Goal: Task Accomplishment & Management: Use online tool/utility

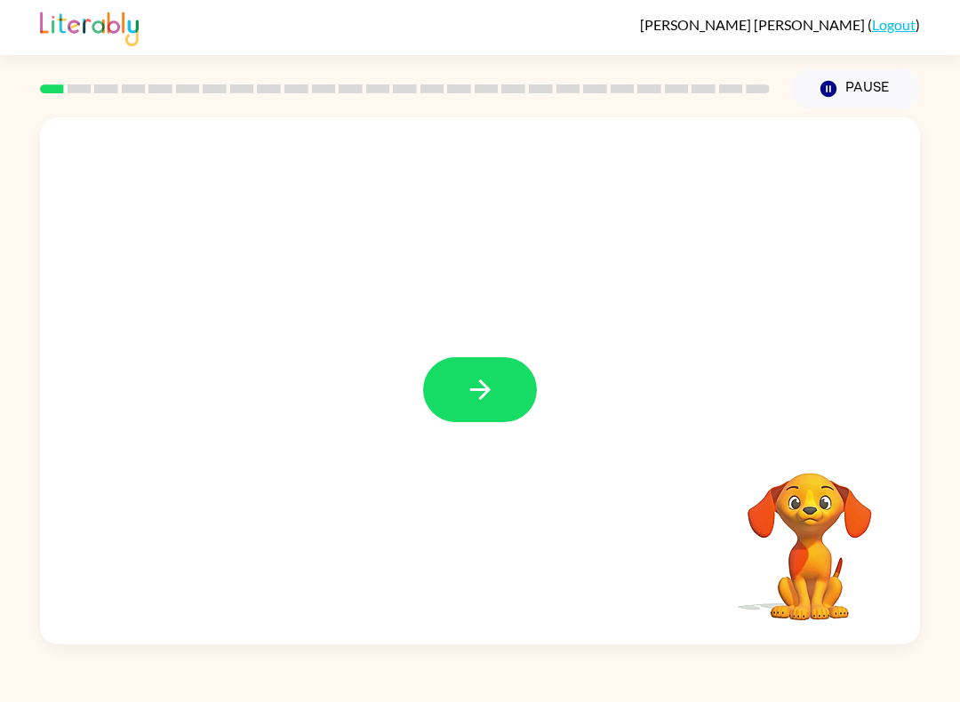
click at [469, 381] on icon "button" at bounding box center [480, 389] width 31 height 31
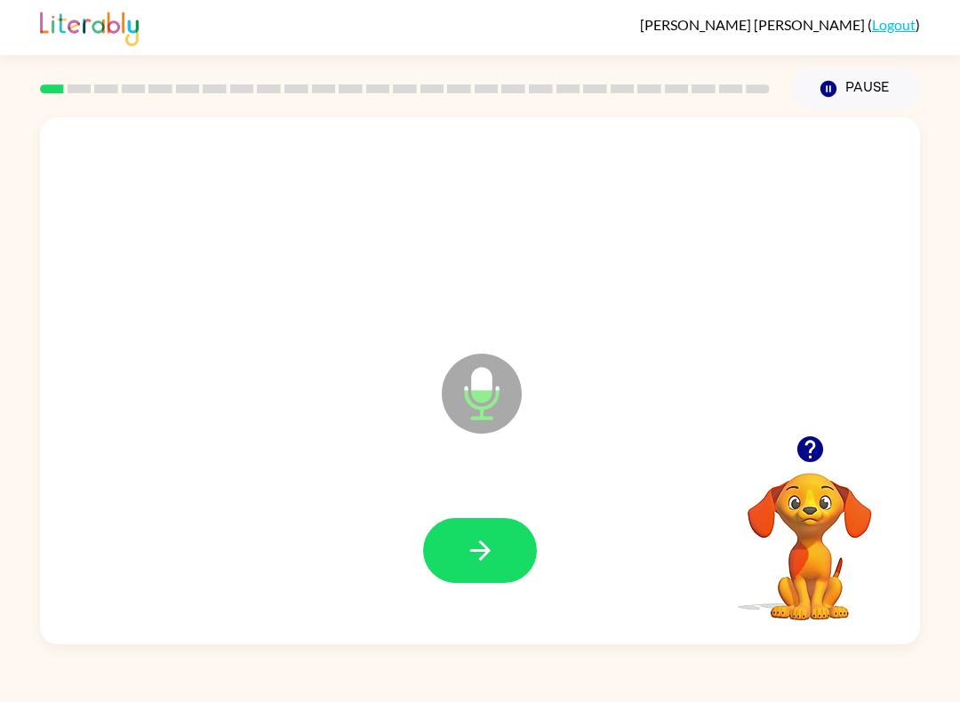
click at [470, 559] on icon "button" at bounding box center [480, 550] width 31 height 31
click at [492, 530] on button "button" at bounding box center [480, 550] width 114 height 65
click at [493, 536] on icon "button" at bounding box center [480, 550] width 31 height 31
click at [484, 550] on icon "button" at bounding box center [480, 550] width 31 height 31
click at [486, 562] on icon "button" at bounding box center [480, 550] width 31 height 31
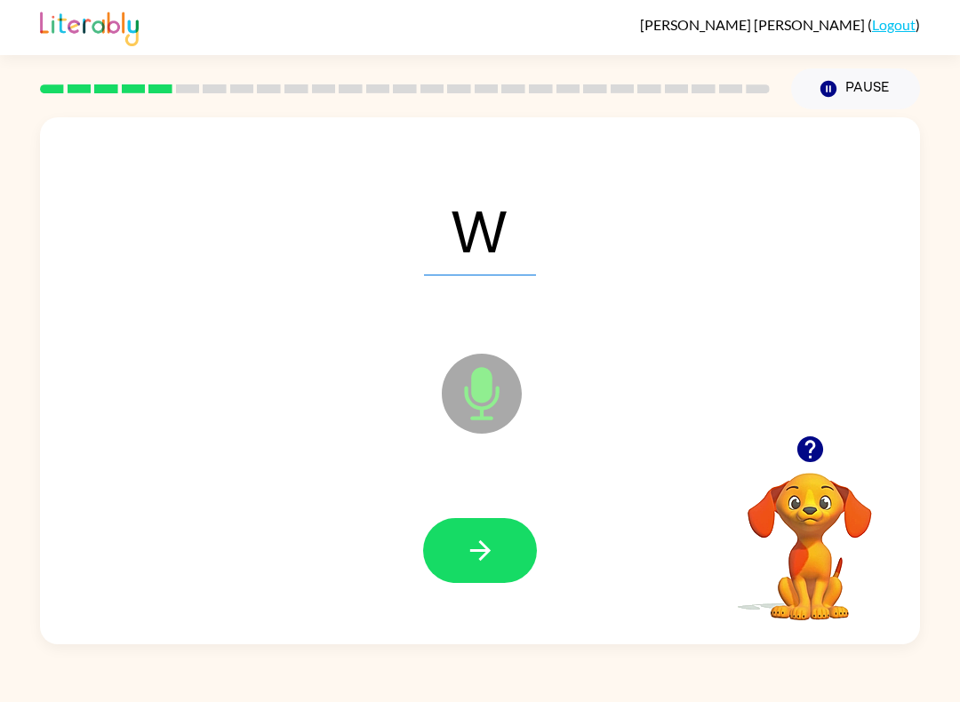
click at [480, 521] on button "button" at bounding box center [480, 550] width 114 height 65
click at [485, 547] on icon "button" at bounding box center [479, 551] width 20 height 20
click at [509, 525] on button "button" at bounding box center [480, 550] width 114 height 65
click at [488, 550] on icon "button" at bounding box center [479, 551] width 20 height 20
click at [516, 522] on button "button" at bounding box center [480, 550] width 114 height 65
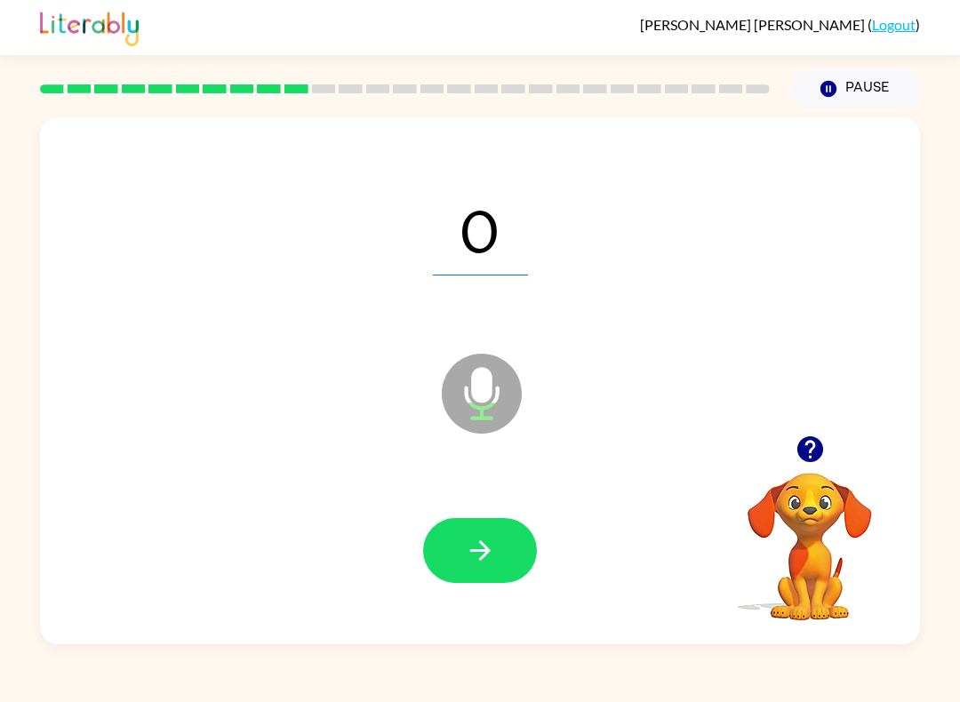
click at [477, 536] on icon "button" at bounding box center [480, 550] width 31 height 31
click at [472, 551] on icon "button" at bounding box center [479, 551] width 20 height 20
click at [495, 532] on button "button" at bounding box center [480, 550] width 114 height 65
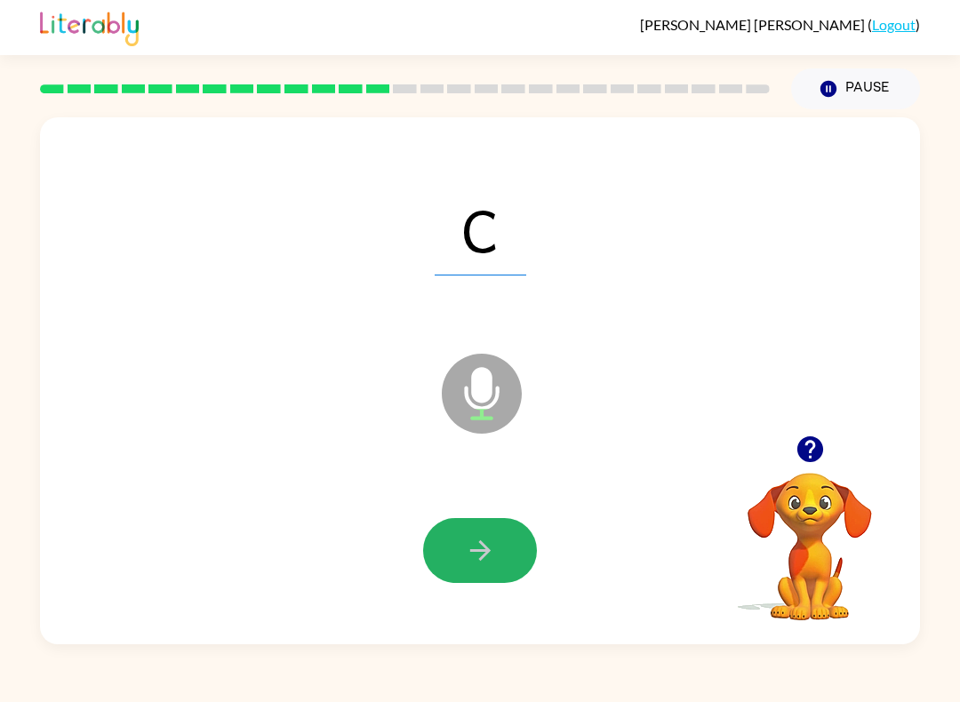
click at [499, 547] on button "button" at bounding box center [480, 550] width 114 height 65
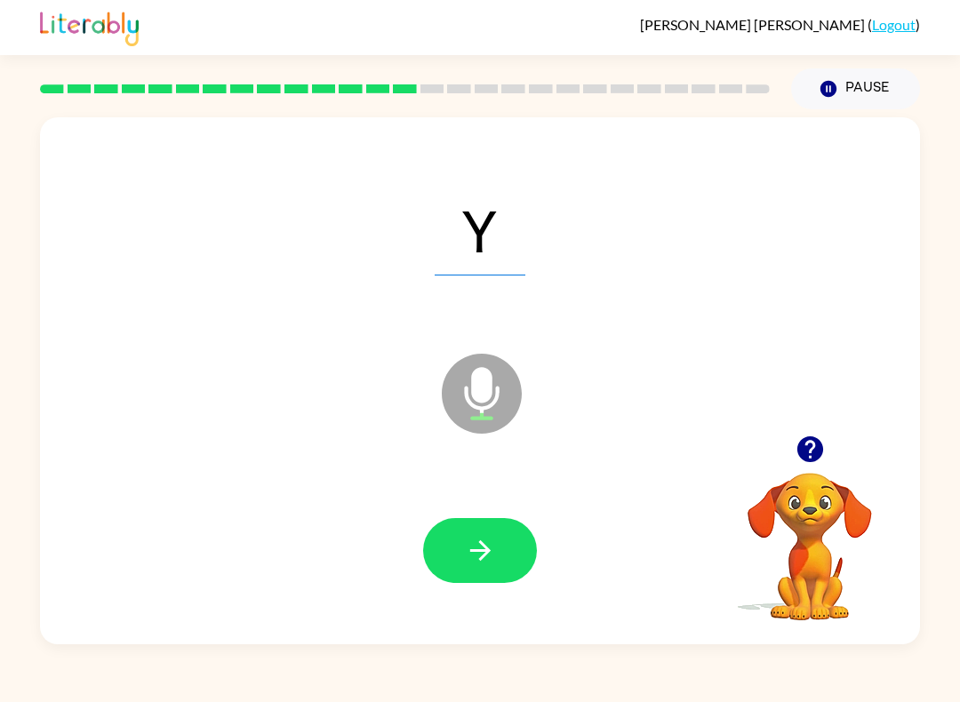
click at [469, 534] on button "button" at bounding box center [480, 550] width 114 height 65
click at [481, 566] on icon "button" at bounding box center [480, 550] width 31 height 31
click at [497, 513] on div at bounding box center [480, 551] width 845 height 152
click at [495, 571] on button "button" at bounding box center [480, 550] width 114 height 65
click at [492, 535] on button "button" at bounding box center [480, 550] width 114 height 65
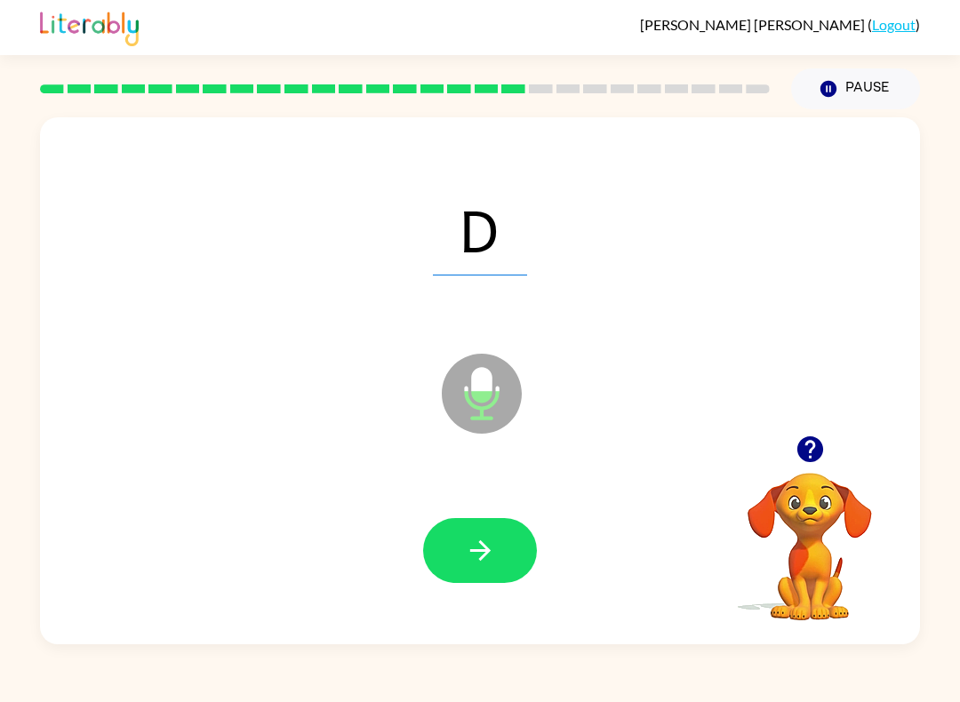
click at [479, 536] on icon "button" at bounding box center [480, 550] width 31 height 31
click at [489, 531] on button "button" at bounding box center [480, 550] width 114 height 65
click at [488, 556] on icon "button" at bounding box center [480, 550] width 31 height 31
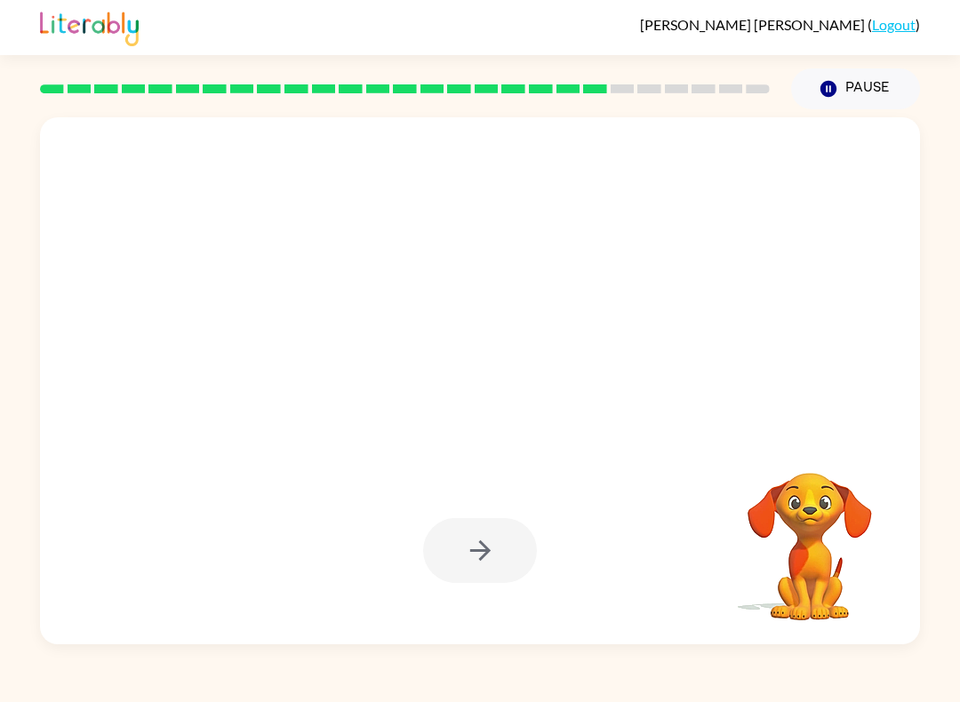
click at [477, 695] on div "Rafael Ramirez-Garza ( Logout ) Pause Pause Your browser must support playing .…" at bounding box center [480, 351] width 960 height 702
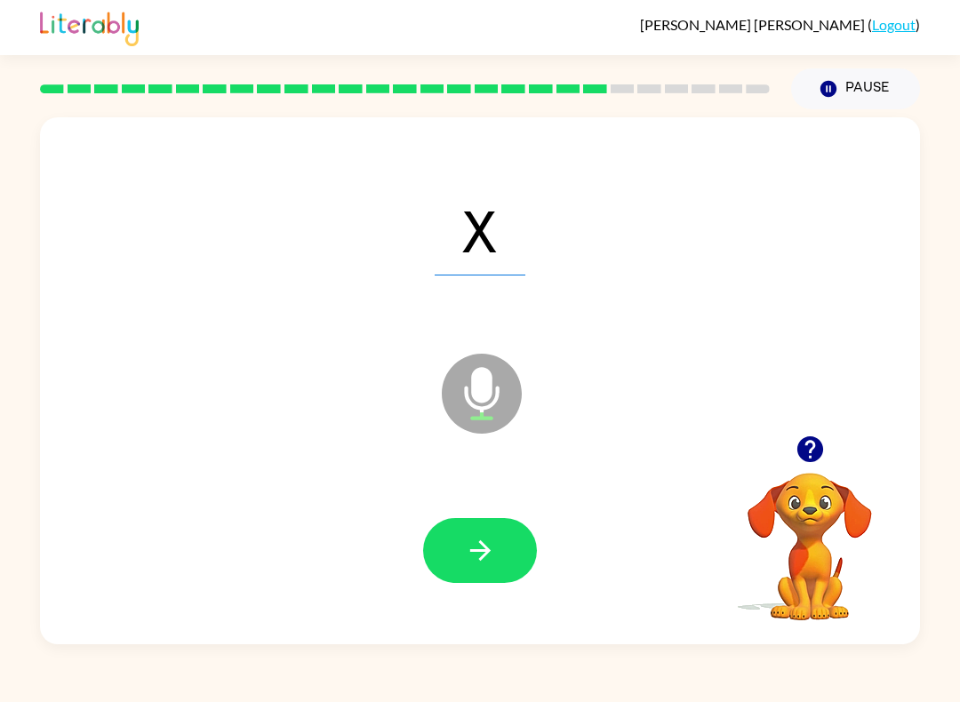
click at [484, 542] on icon "button" at bounding box center [480, 550] width 31 height 31
click at [484, 533] on button "button" at bounding box center [480, 550] width 114 height 65
click at [485, 555] on icon "button" at bounding box center [479, 551] width 20 height 20
click at [507, 514] on div at bounding box center [480, 551] width 845 height 152
click at [502, 545] on button "button" at bounding box center [480, 550] width 114 height 65
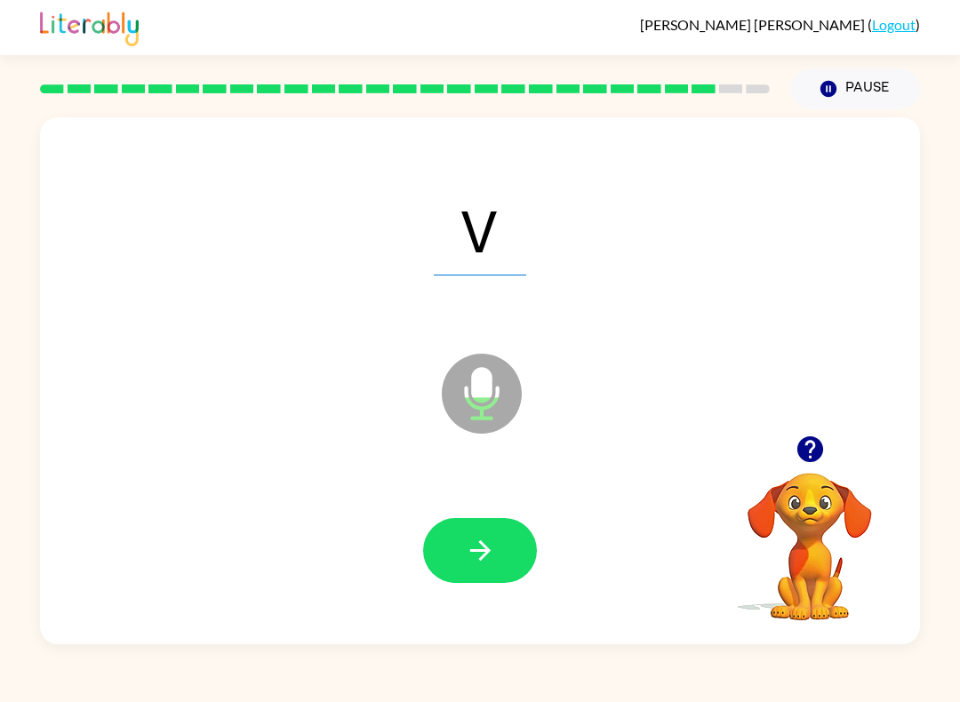
click at [491, 530] on button "button" at bounding box center [480, 550] width 114 height 65
click at [485, 553] on icon "button" at bounding box center [480, 550] width 31 height 31
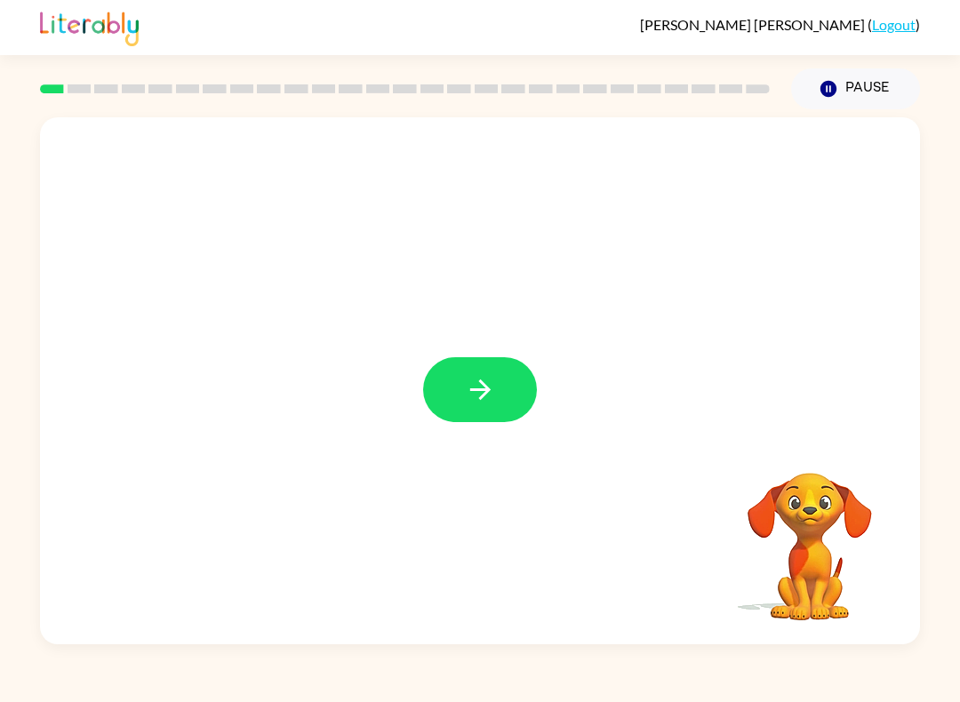
click at [481, 369] on button "button" at bounding box center [480, 389] width 114 height 65
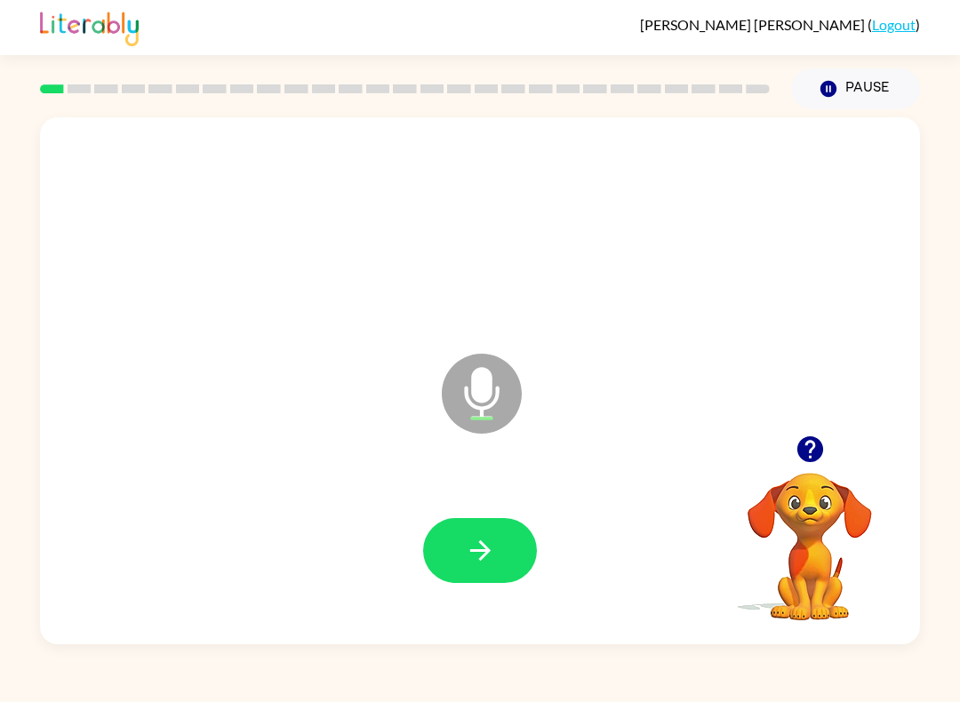
click at [461, 555] on button "button" at bounding box center [480, 550] width 114 height 65
click at [459, 545] on button "button" at bounding box center [480, 550] width 114 height 65
click at [493, 549] on icon "button" at bounding box center [480, 550] width 31 height 31
click at [497, 551] on button "button" at bounding box center [480, 550] width 114 height 65
click at [497, 550] on div at bounding box center [480, 550] width 114 height 65
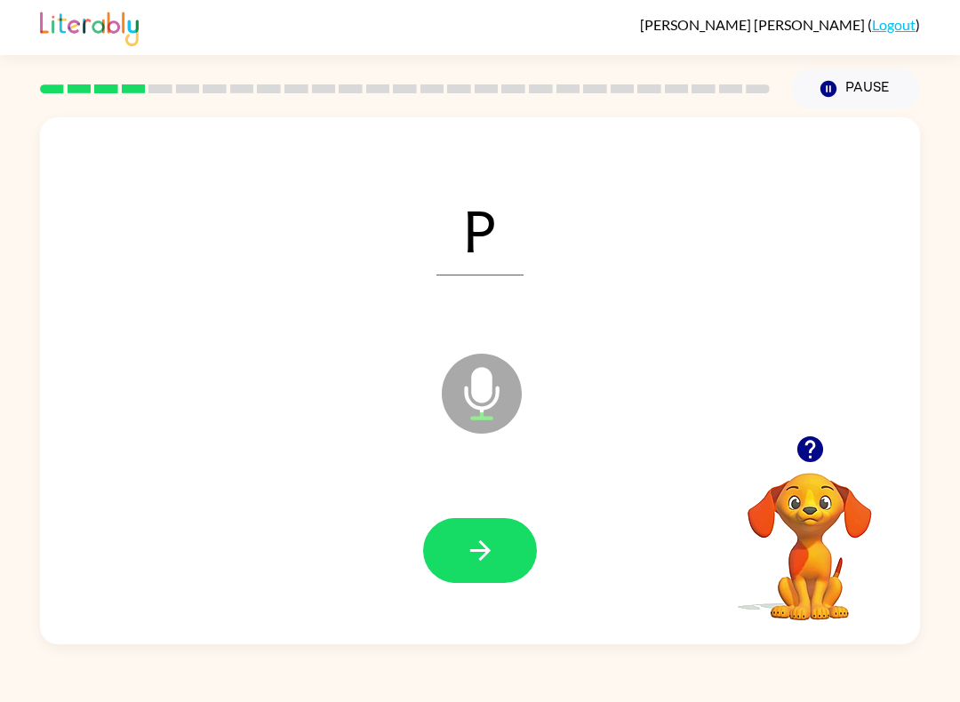
click at [498, 548] on button "button" at bounding box center [480, 550] width 114 height 65
click at [492, 564] on icon "button" at bounding box center [480, 550] width 31 height 31
click at [485, 560] on icon "button" at bounding box center [480, 550] width 31 height 31
click at [516, 565] on button "button" at bounding box center [480, 550] width 114 height 65
click at [522, 566] on button "button" at bounding box center [480, 550] width 114 height 65
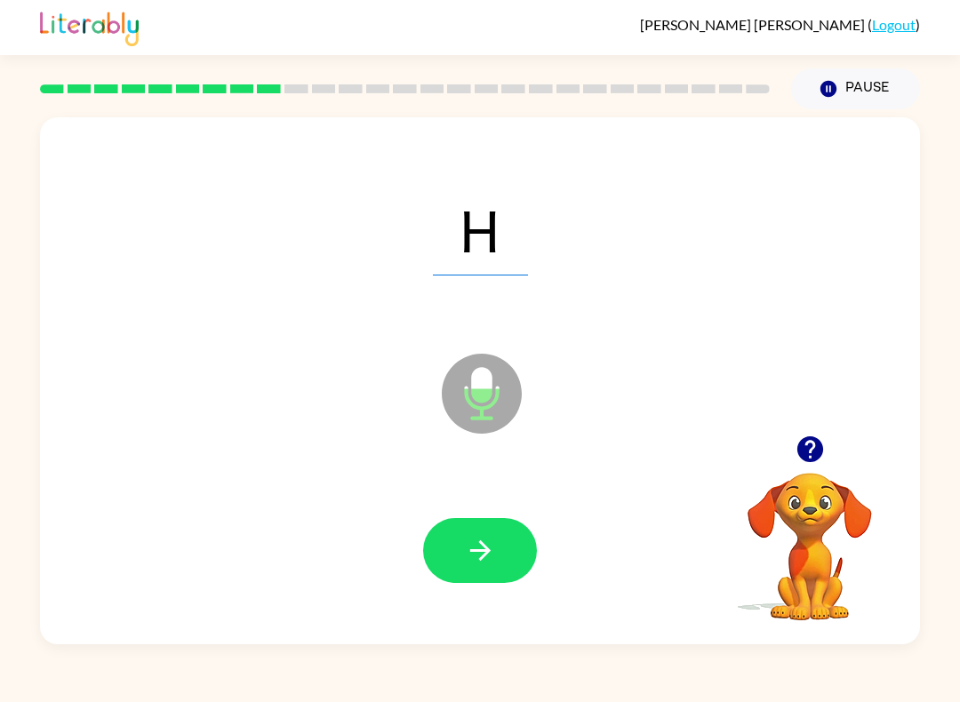
click at [520, 565] on button "button" at bounding box center [480, 550] width 114 height 65
click at [524, 542] on button "button" at bounding box center [480, 550] width 114 height 65
click at [511, 576] on button "button" at bounding box center [480, 550] width 114 height 65
click at [438, 584] on div at bounding box center [480, 551] width 845 height 152
click at [466, 548] on icon "button" at bounding box center [480, 550] width 31 height 31
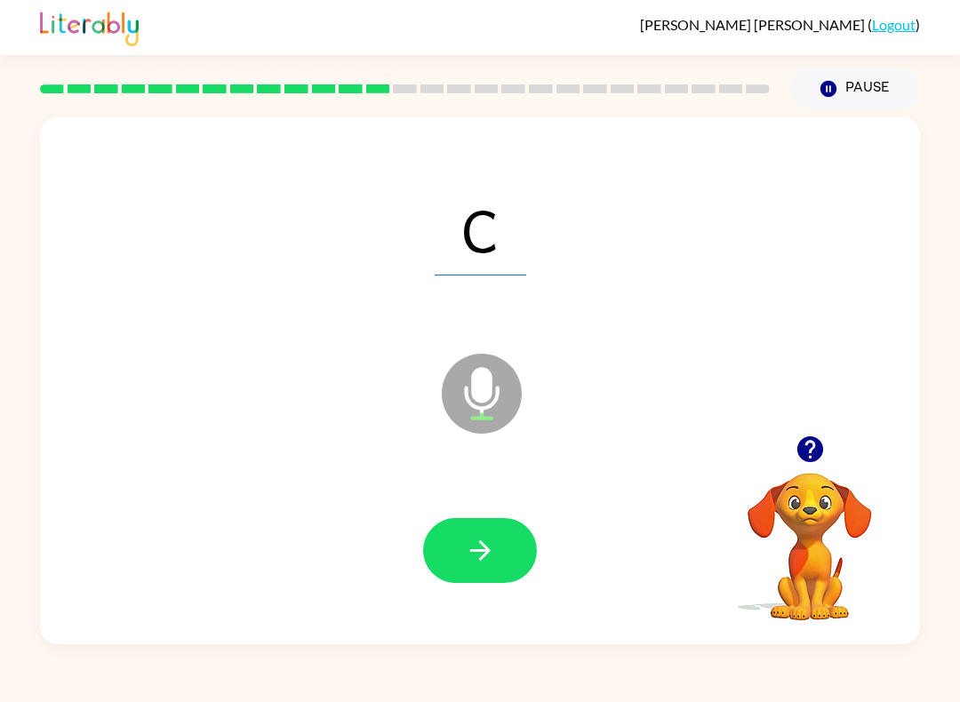
click at [493, 565] on icon "button" at bounding box center [480, 550] width 31 height 31
click at [521, 576] on button "button" at bounding box center [480, 550] width 114 height 65
click at [512, 569] on button "button" at bounding box center [480, 550] width 114 height 65
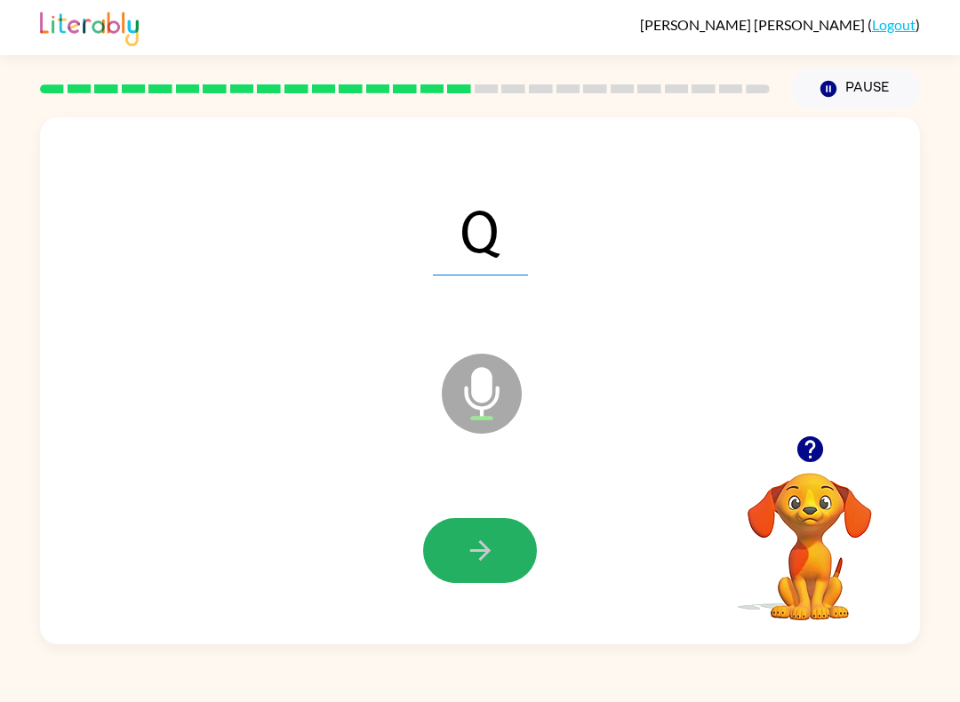
click at [517, 566] on button "button" at bounding box center [480, 550] width 114 height 65
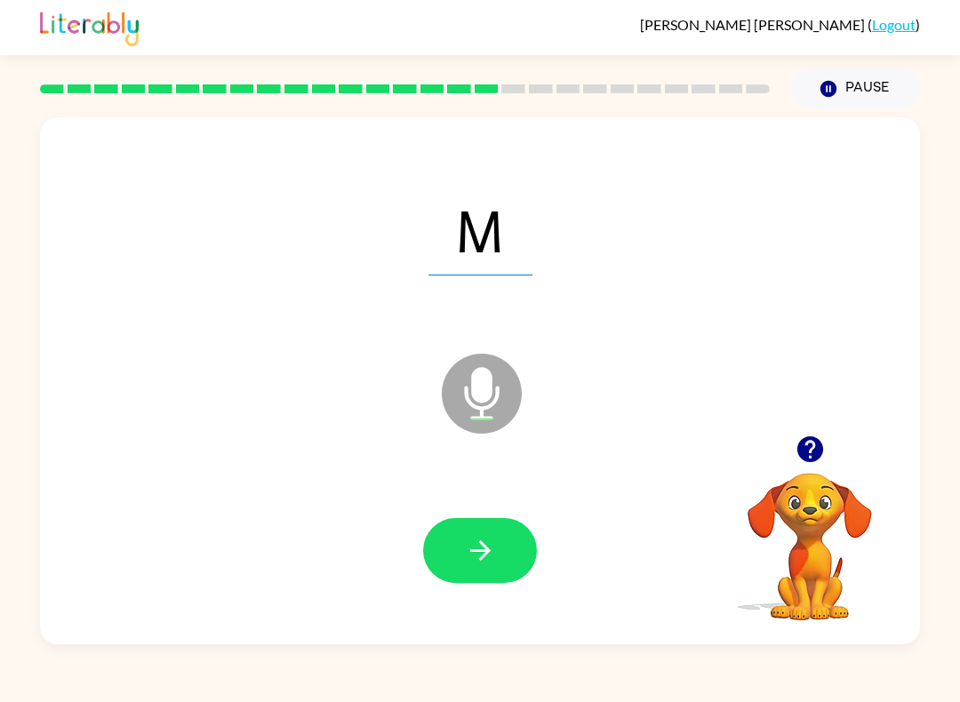
click at [512, 556] on button "button" at bounding box center [480, 550] width 114 height 65
click at [493, 579] on button "button" at bounding box center [480, 550] width 114 height 65
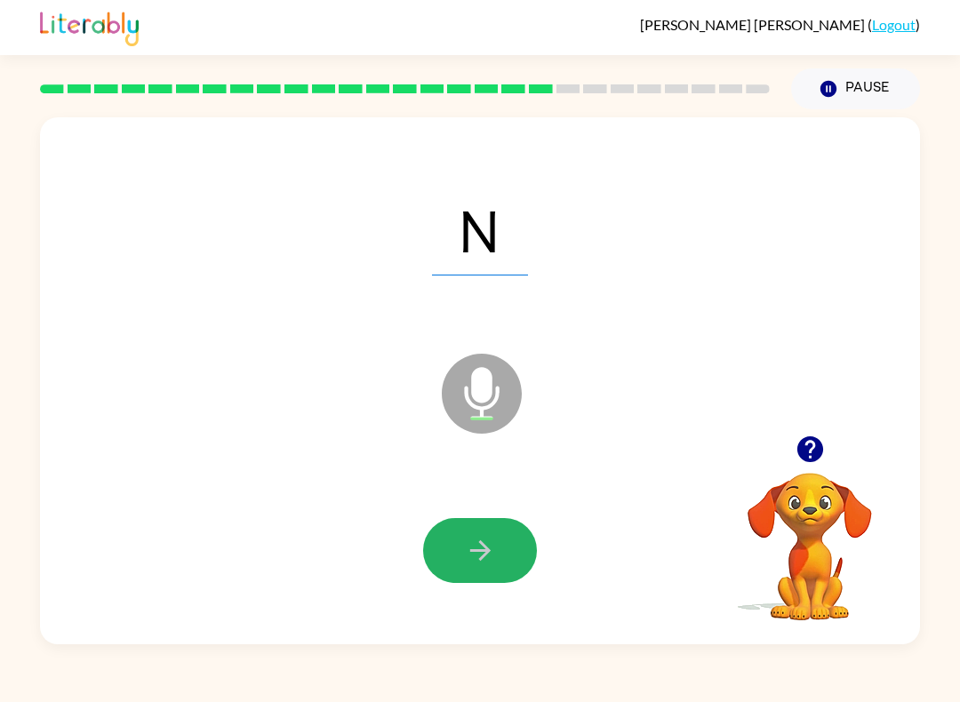
click at [522, 567] on button "button" at bounding box center [480, 550] width 114 height 65
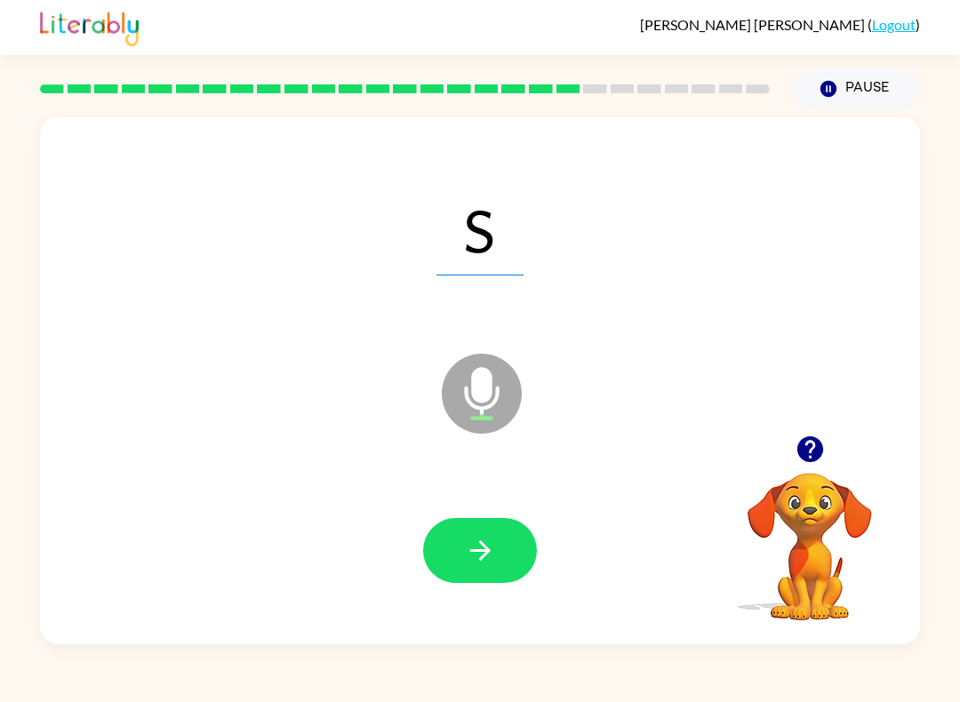
click at [520, 565] on button "button" at bounding box center [480, 550] width 114 height 65
click at [520, 555] on button "button" at bounding box center [480, 550] width 114 height 65
click at [528, 557] on button "button" at bounding box center [480, 550] width 114 height 65
click at [511, 562] on button "button" at bounding box center [480, 550] width 114 height 65
click at [504, 572] on button "button" at bounding box center [480, 550] width 114 height 65
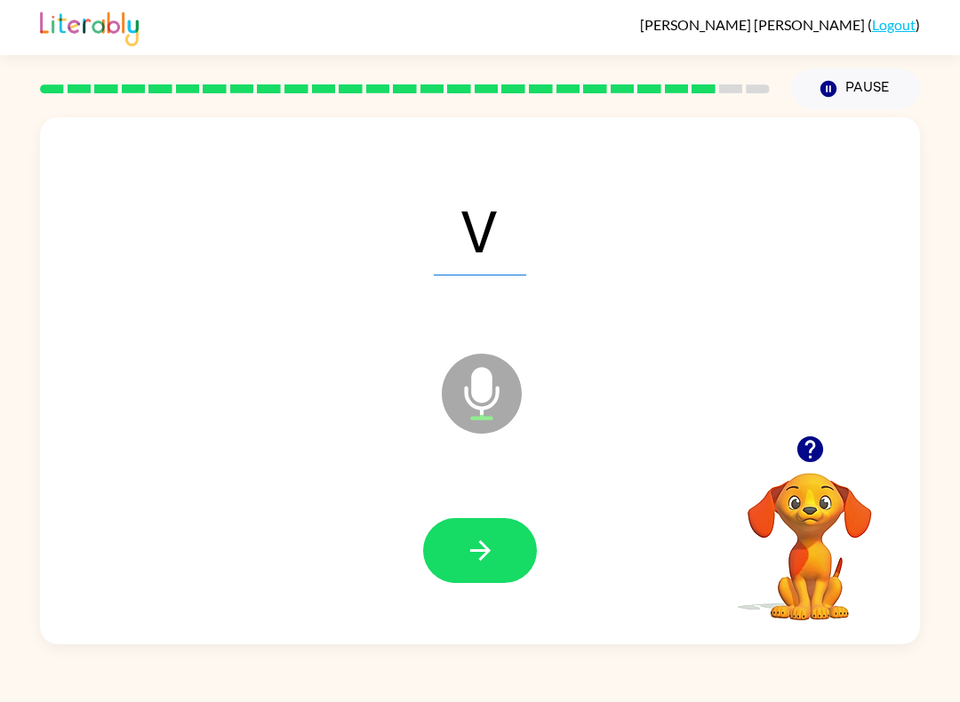
click at [513, 550] on button "button" at bounding box center [480, 550] width 114 height 65
click at [500, 576] on button "button" at bounding box center [480, 550] width 114 height 65
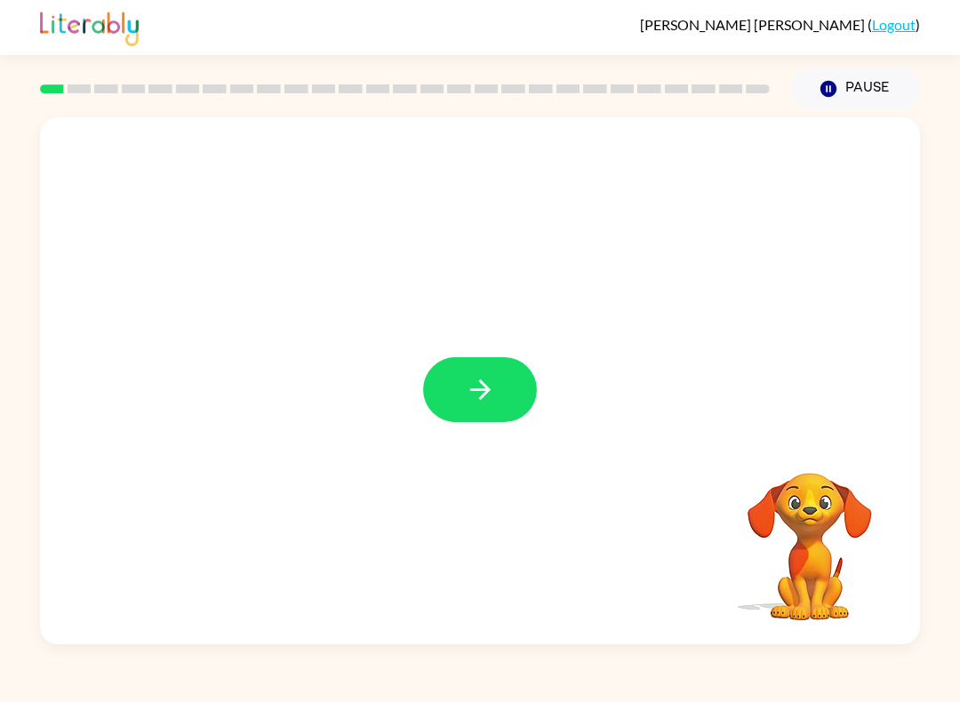
click at [462, 401] on button "button" at bounding box center [480, 389] width 114 height 65
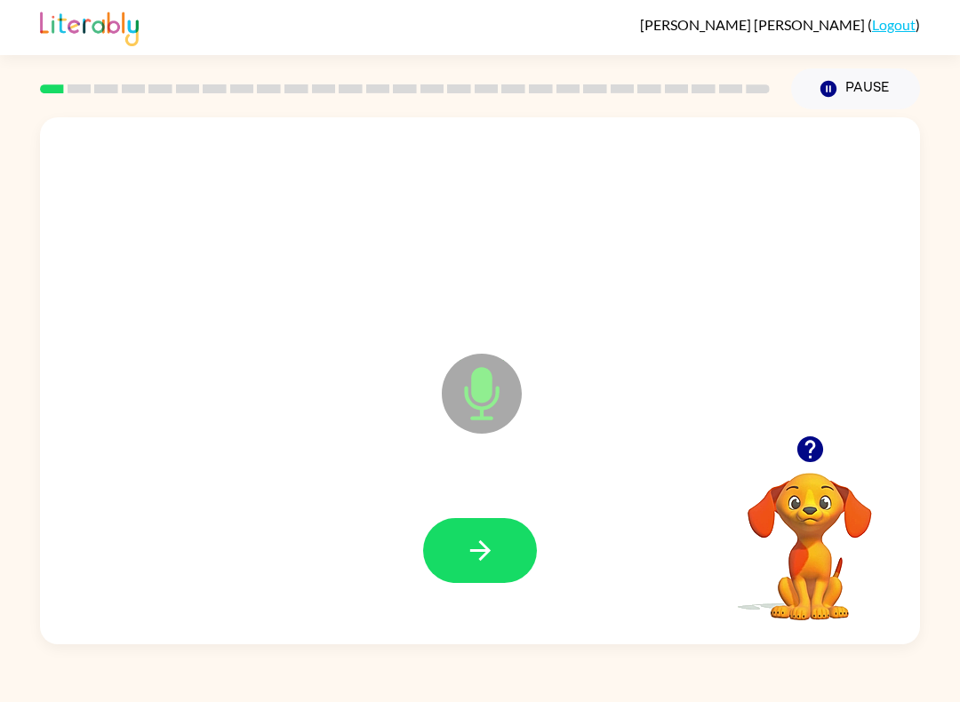
click at [473, 545] on icon "button" at bounding box center [480, 550] width 31 height 31
click at [469, 565] on icon "button" at bounding box center [480, 550] width 31 height 31
click at [501, 556] on button "button" at bounding box center [480, 550] width 114 height 65
click at [468, 534] on button "button" at bounding box center [480, 550] width 114 height 65
click at [508, 553] on button "button" at bounding box center [480, 550] width 114 height 65
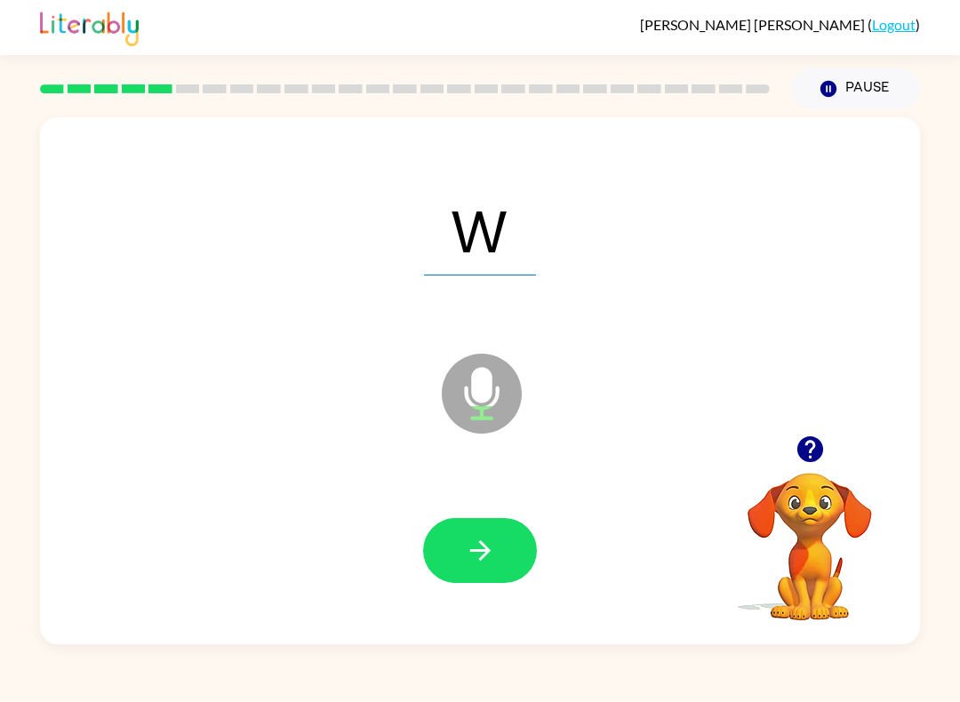
click at [455, 566] on button "button" at bounding box center [480, 550] width 114 height 65
click at [493, 549] on icon "button" at bounding box center [480, 550] width 31 height 31
click at [478, 568] on button "button" at bounding box center [480, 550] width 114 height 65
click at [462, 568] on button "button" at bounding box center [480, 550] width 114 height 65
click at [469, 570] on button "button" at bounding box center [480, 550] width 114 height 65
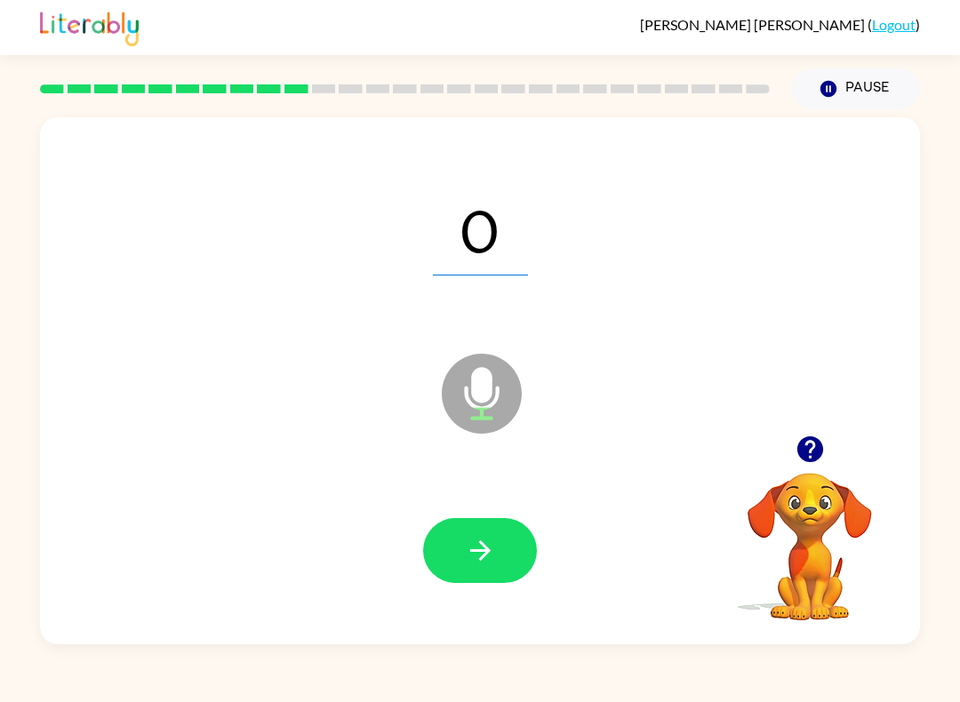
click at [485, 556] on icon "button" at bounding box center [479, 551] width 20 height 20
click at [491, 512] on div at bounding box center [480, 551] width 845 height 152
click at [465, 547] on icon "button" at bounding box center [480, 550] width 31 height 31
click at [451, 530] on button "button" at bounding box center [480, 550] width 114 height 65
click at [502, 575] on button "button" at bounding box center [480, 550] width 114 height 65
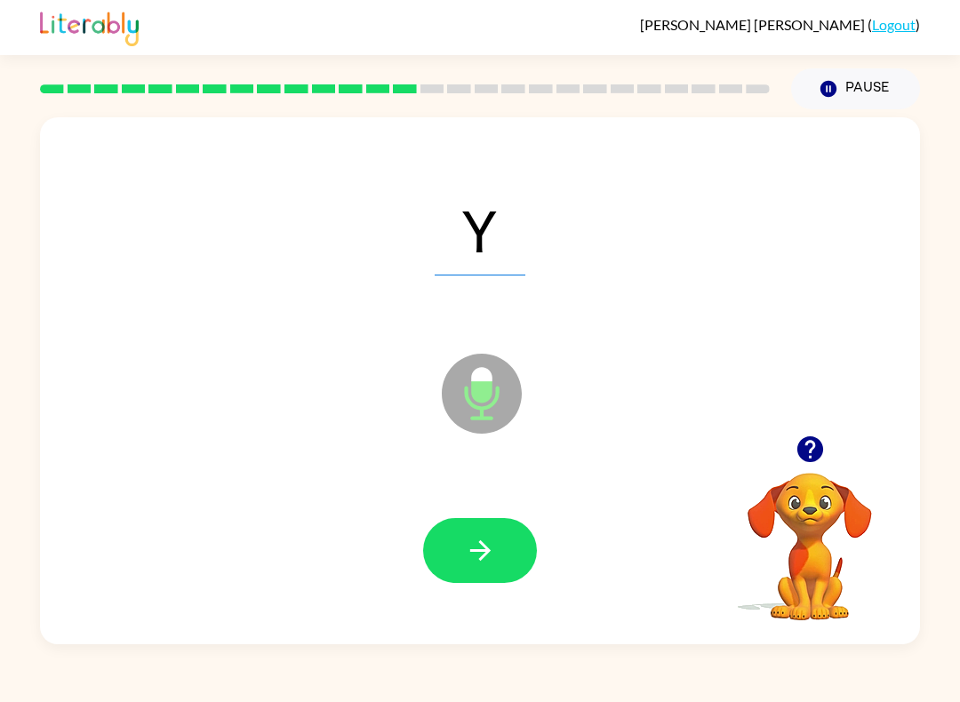
click at [514, 552] on button "button" at bounding box center [480, 550] width 114 height 65
click at [475, 570] on button "button" at bounding box center [480, 550] width 114 height 65
click at [467, 533] on button "button" at bounding box center [480, 550] width 114 height 65
click at [484, 524] on button "button" at bounding box center [480, 550] width 114 height 65
click at [506, 550] on button "button" at bounding box center [480, 550] width 114 height 65
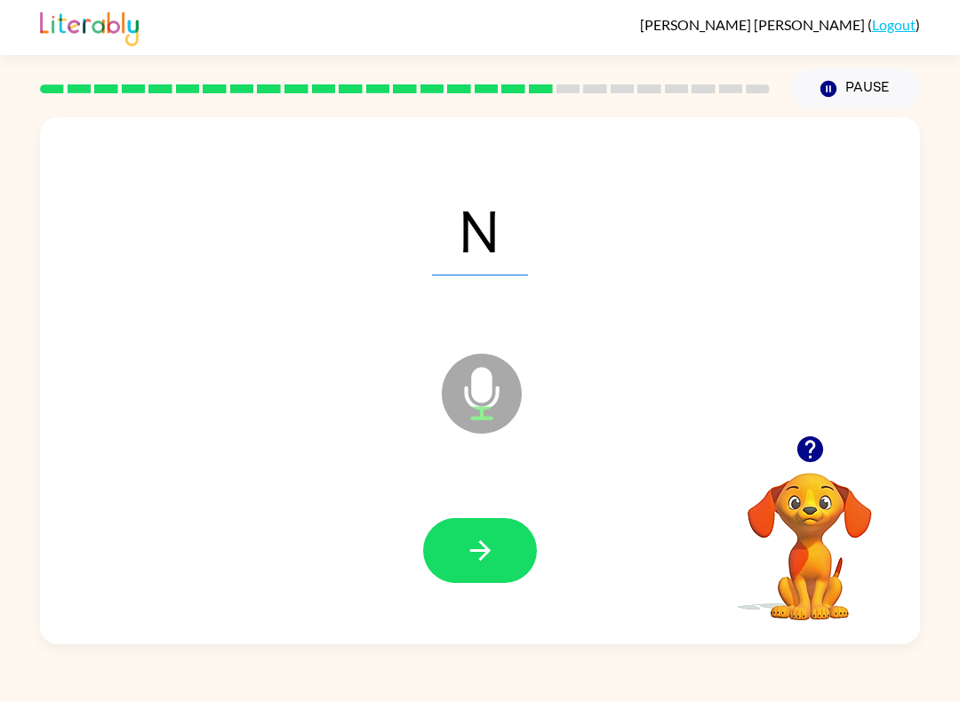
click at [475, 553] on icon "button" at bounding box center [480, 550] width 31 height 31
click at [475, 551] on icon "button" at bounding box center [479, 551] width 20 height 20
click at [510, 567] on button "button" at bounding box center [480, 550] width 114 height 65
click at [473, 529] on button "button" at bounding box center [480, 550] width 114 height 65
click at [481, 541] on icon "button" at bounding box center [480, 550] width 31 height 31
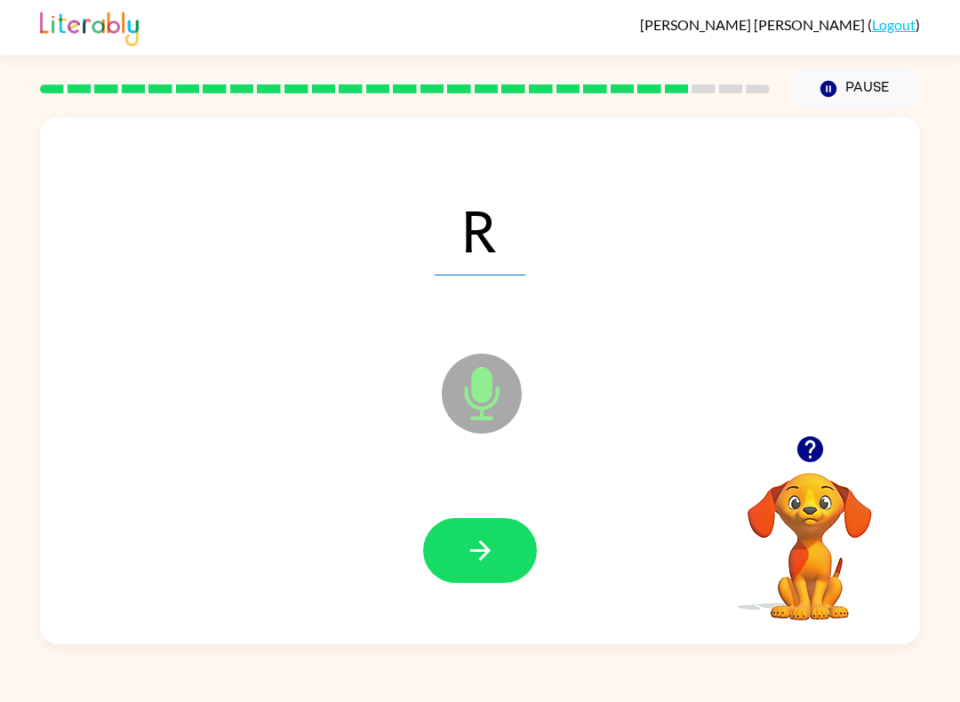
click at [487, 544] on icon "button" at bounding box center [480, 550] width 31 height 31
click at [477, 554] on icon "button" at bounding box center [480, 550] width 31 height 31
click at [477, 556] on icon "button" at bounding box center [480, 550] width 31 height 31
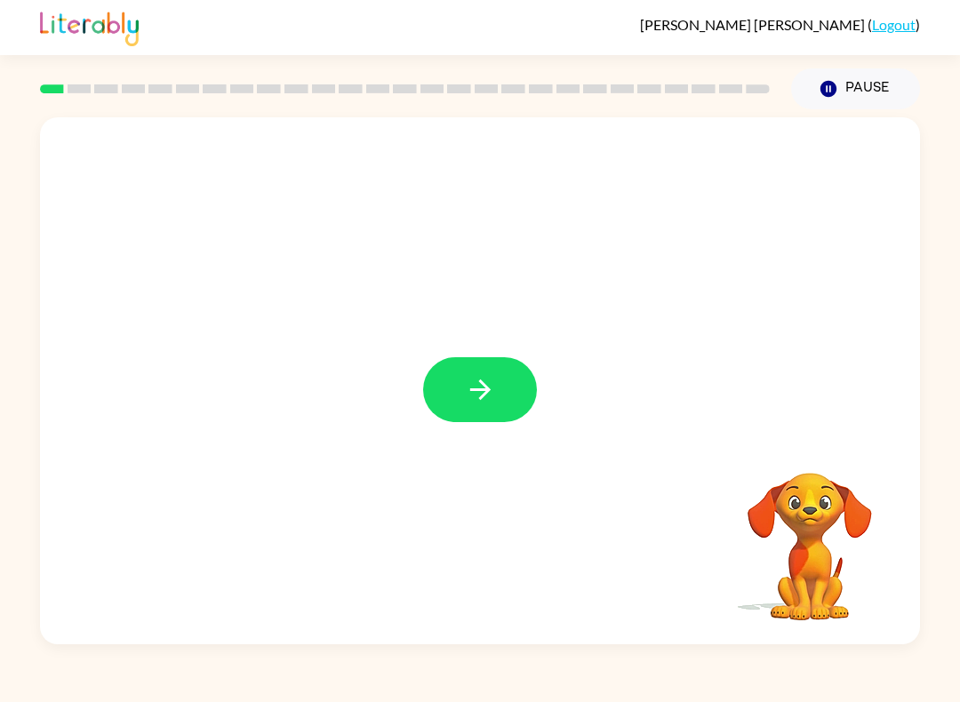
click at [485, 407] on button "button" at bounding box center [480, 389] width 114 height 65
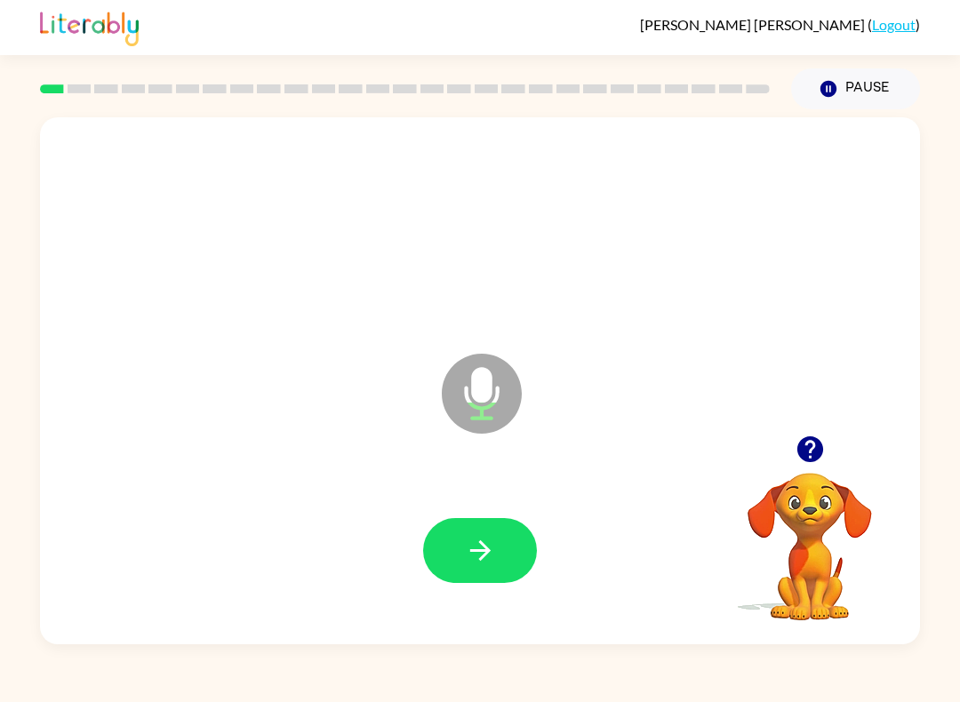
click at [500, 567] on button "button" at bounding box center [480, 550] width 114 height 65
click at [487, 560] on icon "button" at bounding box center [480, 550] width 31 height 31
click at [484, 553] on icon "button" at bounding box center [480, 550] width 31 height 31
click at [485, 522] on button "button" at bounding box center [480, 550] width 114 height 65
click at [500, 563] on button "button" at bounding box center [480, 550] width 114 height 65
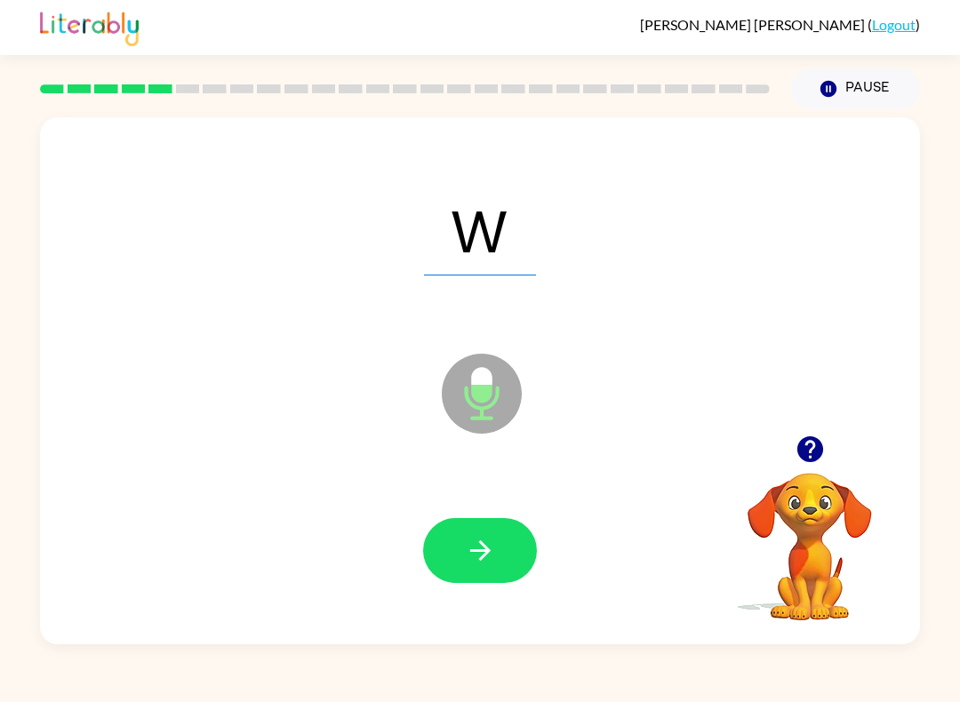
click at [497, 533] on button "button" at bounding box center [480, 550] width 114 height 65
click at [496, 540] on button "button" at bounding box center [480, 550] width 114 height 65
click at [485, 541] on icon "button" at bounding box center [480, 550] width 31 height 31
click at [482, 563] on icon "button" at bounding box center [480, 550] width 31 height 31
click at [487, 549] on icon "button" at bounding box center [479, 551] width 20 height 20
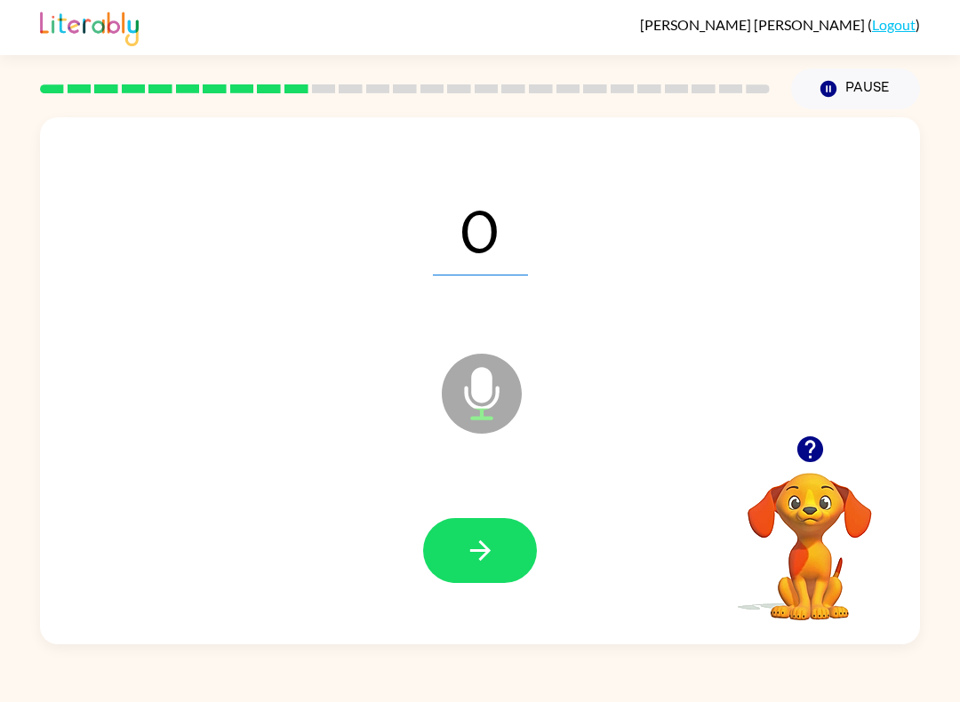
click at [500, 544] on button "button" at bounding box center [480, 550] width 114 height 65
click at [492, 549] on icon "button" at bounding box center [480, 550] width 31 height 31
click at [503, 544] on button "button" at bounding box center [480, 550] width 114 height 65
click at [494, 548] on icon "button" at bounding box center [480, 550] width 31 height 31
click at [491, 546] on icon "button" at bounding box center [480, 550] width 31 height 31
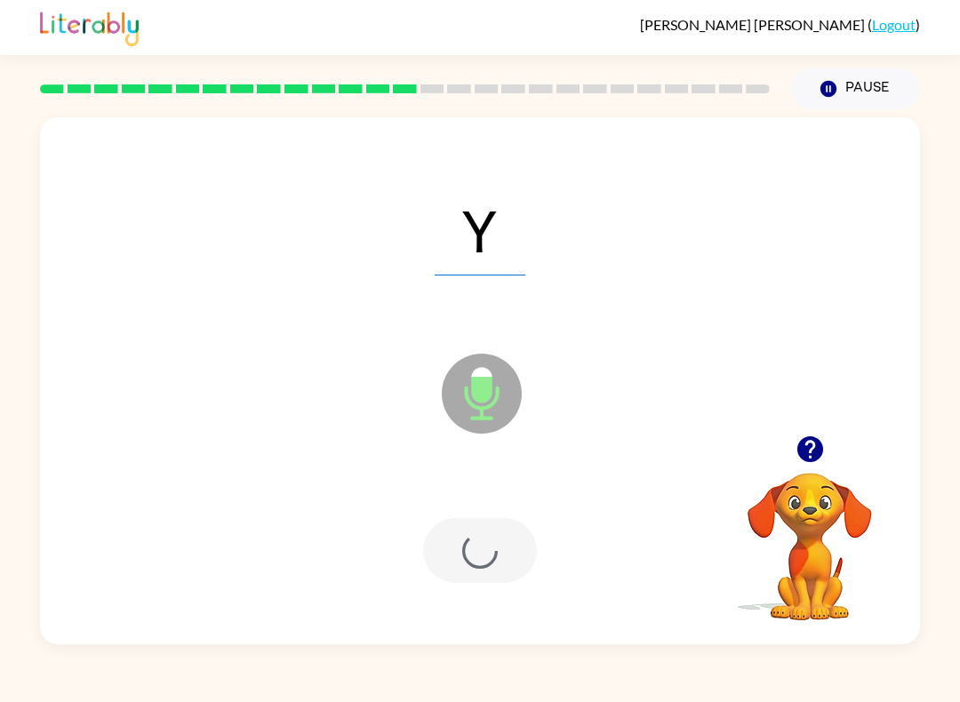
click at [491, 546] on div at bounding box center [480, 550] width 114 height 65
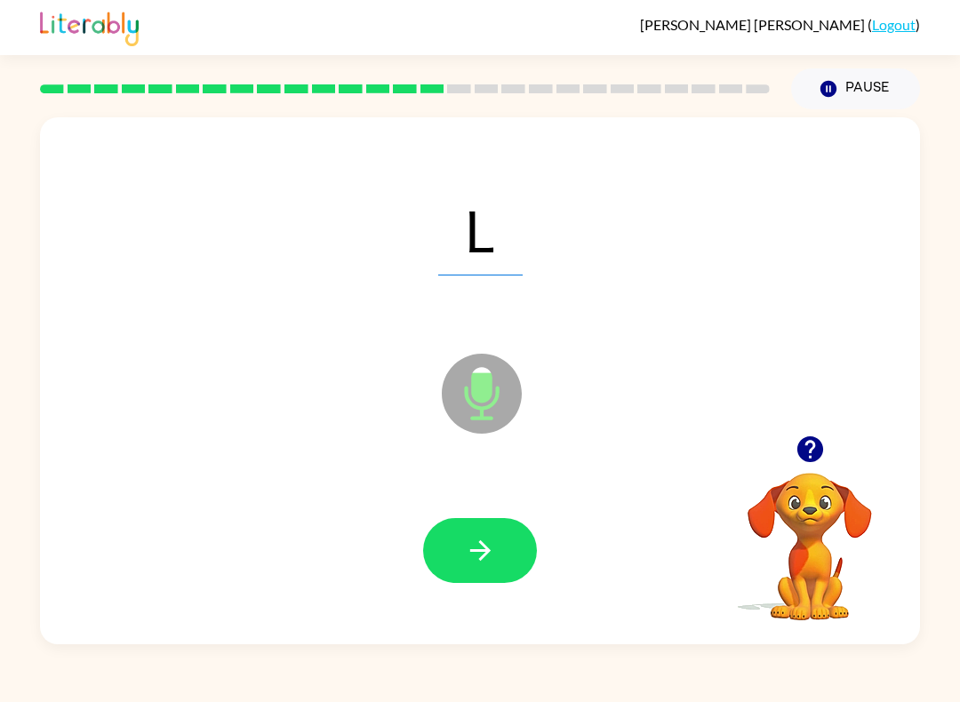
click at [474, 549] on icon "button" at bounding box center [480, 550] width 31 height 31
click at [479, 538] on icon "button" at bounding box center [480, 550] width 31 height 31
click at [477, 544] on icon "button" at bounding box center [480, 550] width 31 height 31
click at [466, 540] on icon "button" at bounding box center [480, 550] width 31 height 31
click at [467, 536] on icon "button" at bounding box center [480, 550] width 31 height 31
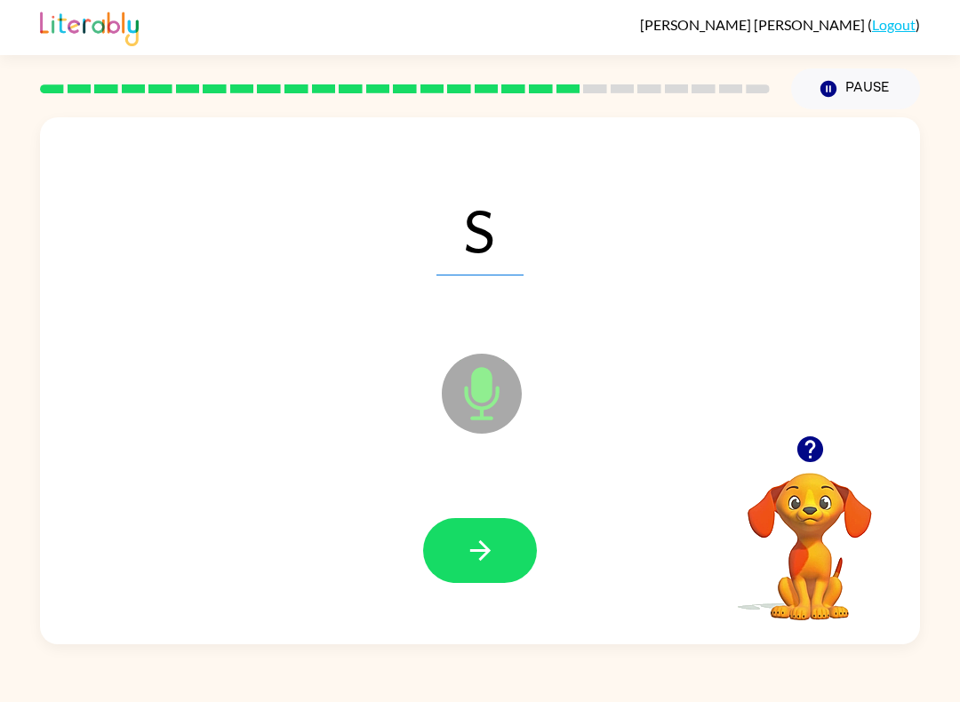
click at [506, 532] on button "button" at bounding box center [480, 550] width 114 height 65
click at [491, 536] on icon "button" at bounding box center [480, 550] width 31 height 31
click at [491, 552] on icon "button" at bounding box center [480, 550] width 31 height 31
click at [501, 546] on button "button" at bounding box center [480, 550] width 114 height 65
click at [499, 553] on button "button" at bounding box center [480, 550] width 114 height 65
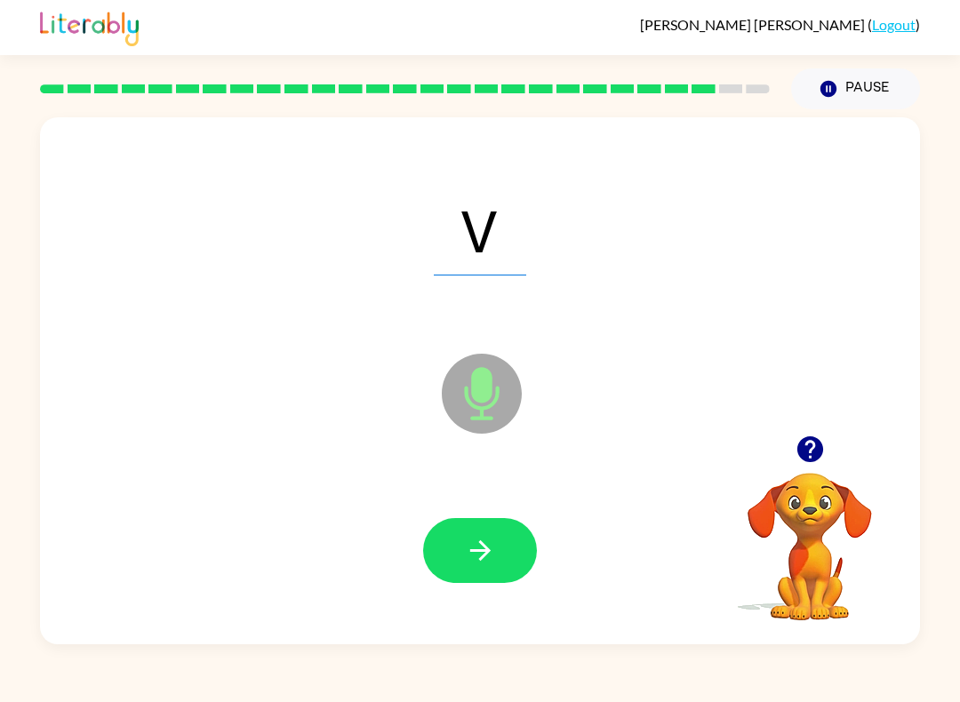
click at [496, 553] on button "button" at bounding box center [480, 550] width 114 height 65
click at [494, 550] on icon "button" at bounding box center [480, 550] width 31 height 31
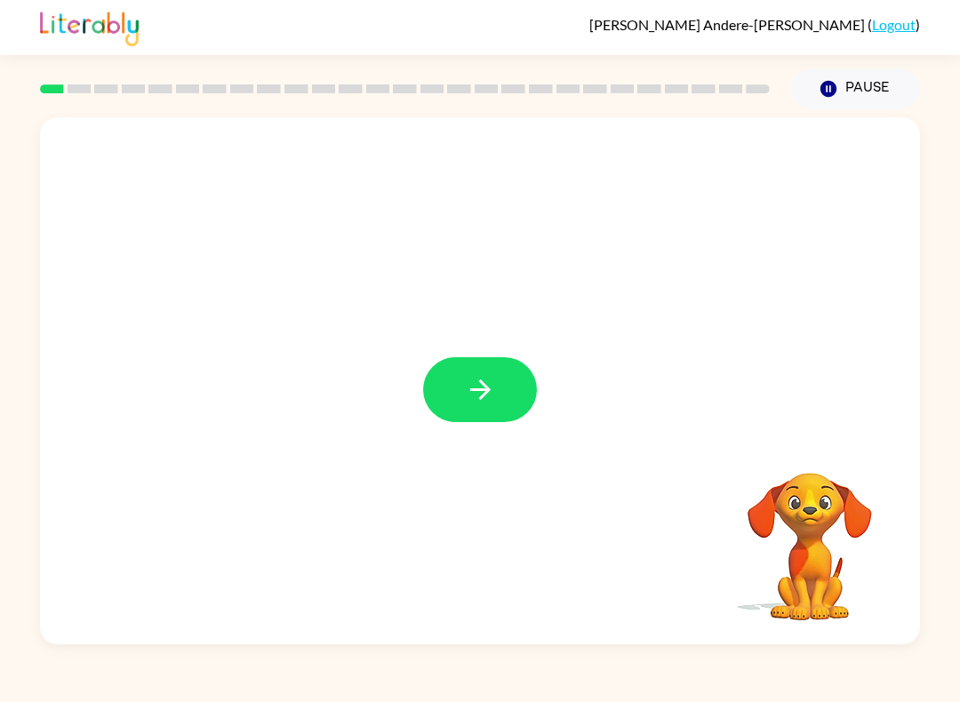
click at [518, 356] on div at bounding box center [480, 380] width 880 height 527
click at [487, 414] on button "button" at bounding box center [480, 389] width 114 height 65
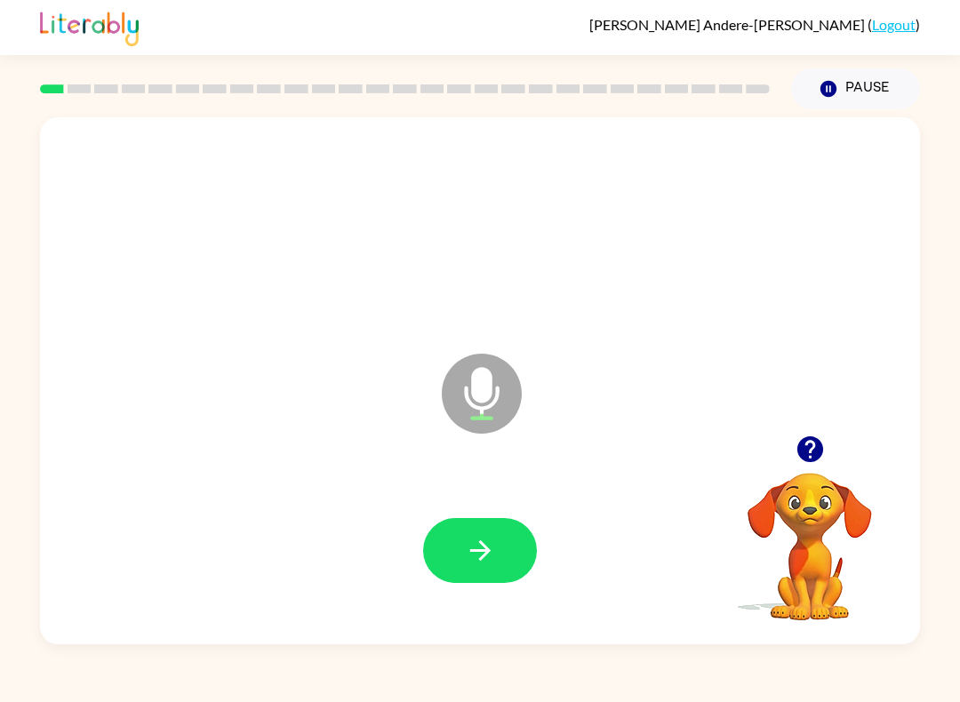
click at [515, 580] on button "button" at bounding box center [480, 550] width 114 height 65
click at [485, 571] on button "button" at bounding box center [480, 550] width 114 height 65
click at [485, 547] on icon "button" at bounding box center [479, 551] width 20 height 20
click at [498, 549] on button "button" at bounding box center [480, 550] width 114 height 65
click at [481, 549] on icon "button" at bounding box center [480, 550] width 31 height 31
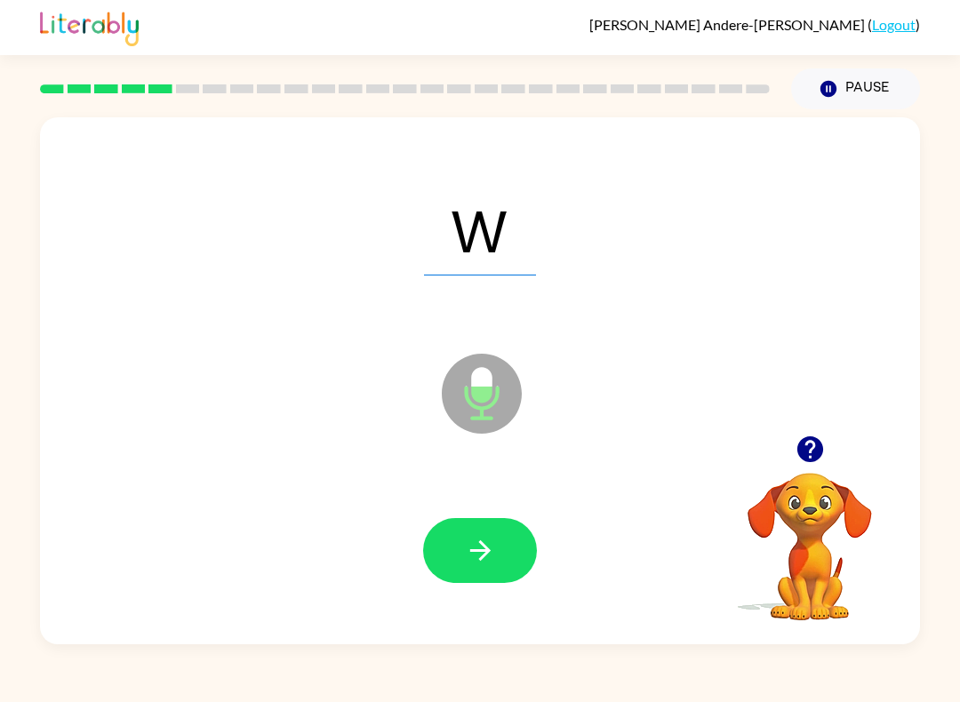
click at [496, 544] on button "button" at bounding box center [480, 550] width 114 height 65
click at [502, 562] on button "button" at bounding box center [480, 550] width 114 height 65
click at [493, 547] on icon "button" at bounding box center [480, 550] width 31 height 31
click at [495, 548] on icon "button" at bounding box center [480, 550] width 31 height 31
click at [494, 555] on icon "button" at bounding box center [480, 550] width 31 height 31
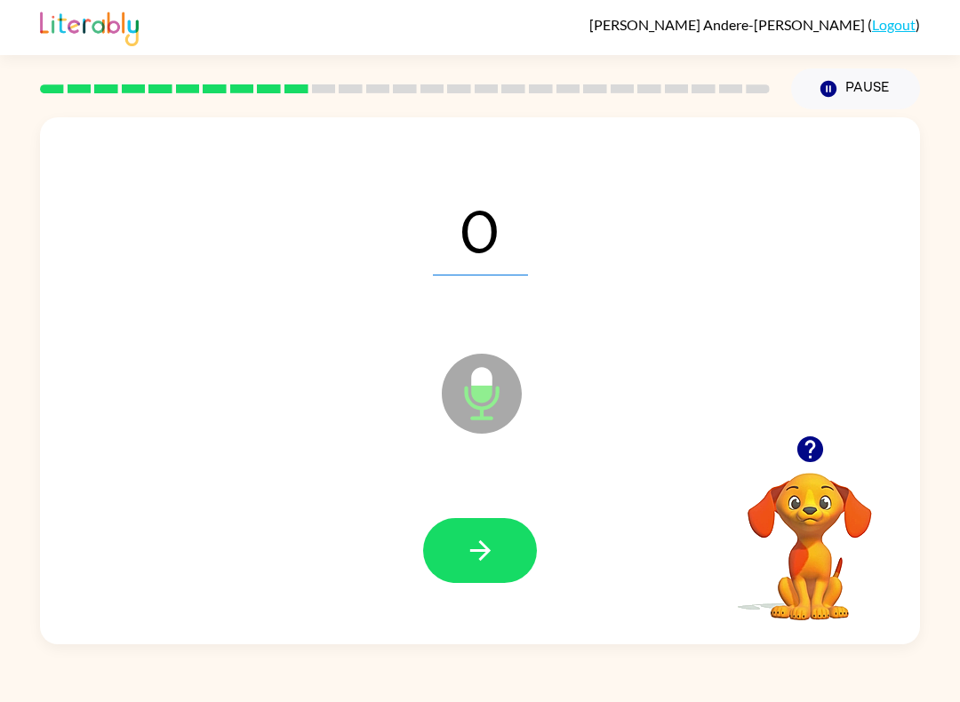
click at [490, 554] on icon "button" at bounding box center [480, 550] width 31 height 31
click at [501, 562] on button "button" at bounding box center [480, 550] width 114 height 65
click at [508, 546] on button "button" at bounding box center [480, 550] width 114 height 65
click at [522, 557] on button "button" at bounding box center [480, 550] width 114 height 65
click at [497, 577] on button "button" at bounding box center [480, 550] width 114 height 65
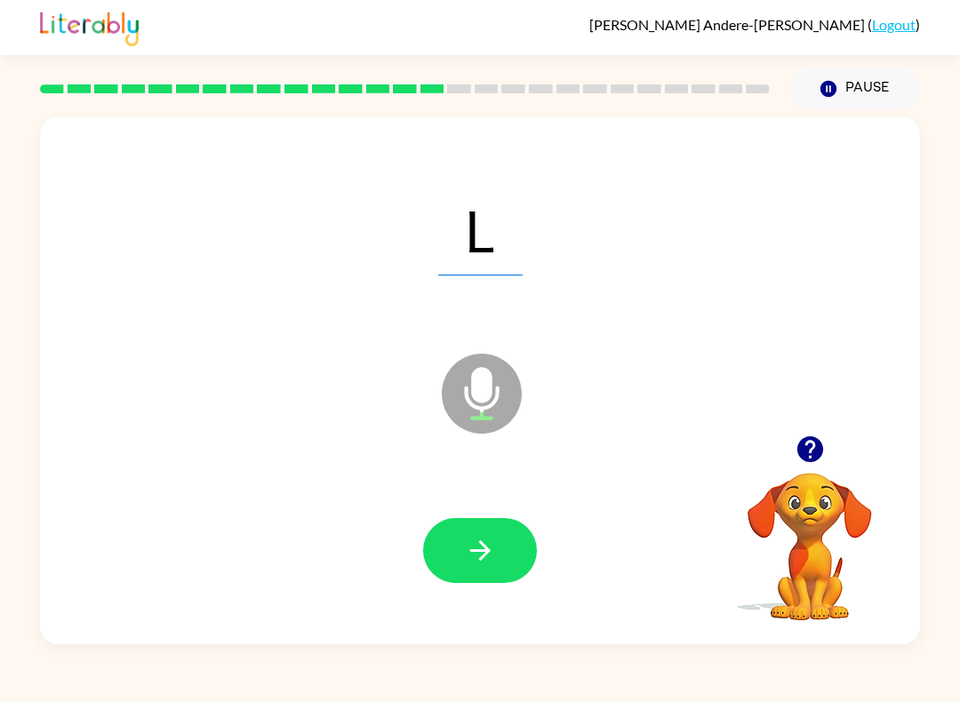
click at [486, 555] on icon "button" at bounding box center [479, 551] width 20 height 20
click at [480, 547] on icon "button" at bounding box center [480, 550] width 31 height 31
click at [494, 533] on button "button" at bounding box center [480, 550] width 114 height 65
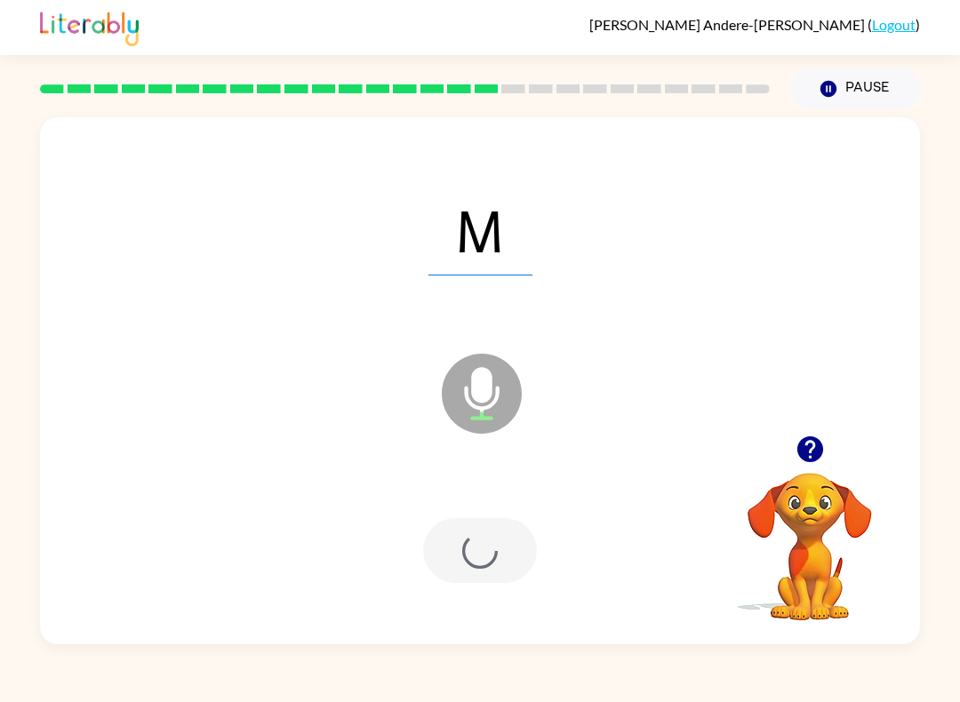
click at [494, 532] on div at bounding box center [480, 550] width 114 height 65
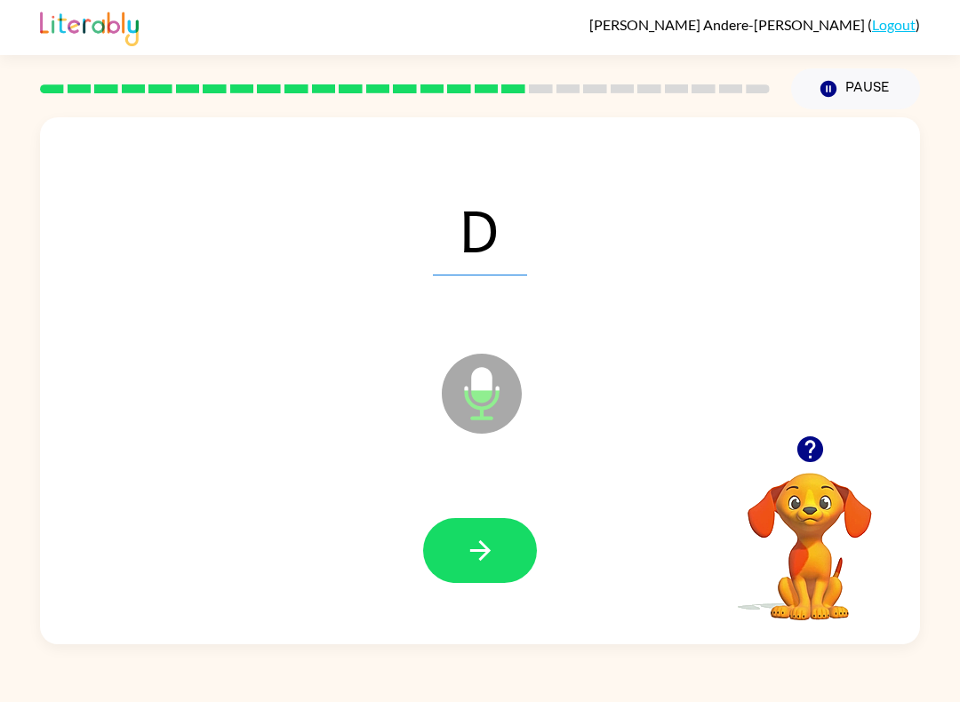
click at [475, 560] on icon "button" at bounding box center [480, 550] width 31 height 31
click at [484, 563] on icon "button" at bounding box center [480, 550] width 31 height 31
click at [493, 546] on icon "button" at bounding box center [480, 550] width 31 height 31
click at [483, 549] on icon "button" at bounding box center [480, 550] width 31 height 31
click at [488, 541] on icon "button" at bounding box center [480, 550] width 31 height 31
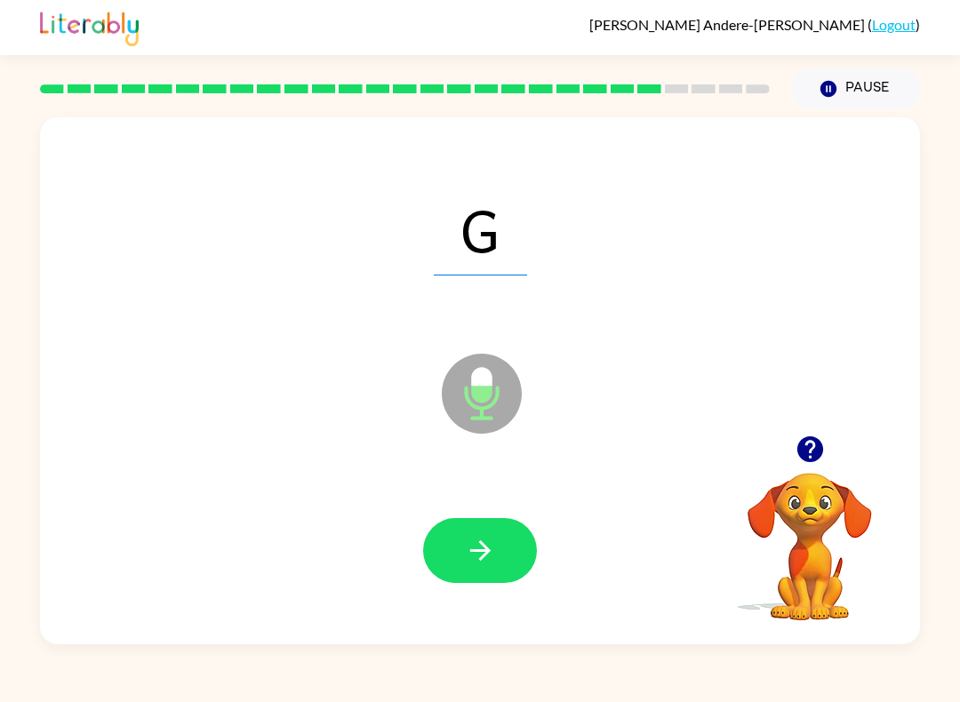
click at [491, 556] on icon "button" at bounding box center [480, 550] width 31 height 31
click at [477, 549] on icon "button" at bounding box center [480, 550] width 31 height 31
click at [470, 575] on button "button" at bounding box center [480, 550] width 114 height 65
click at [490, 552] on icon "button" at bounding box center [479, 551] width 20 height 20
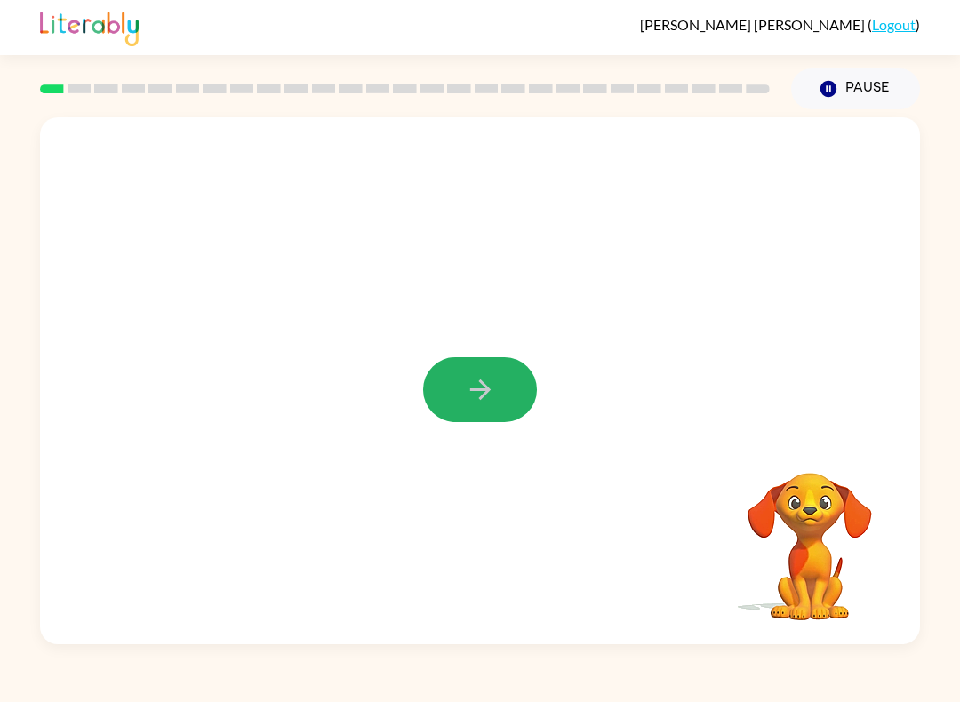
click at [491, 391] on icon "button" at bounding box center [480, 389] width 31 height 31
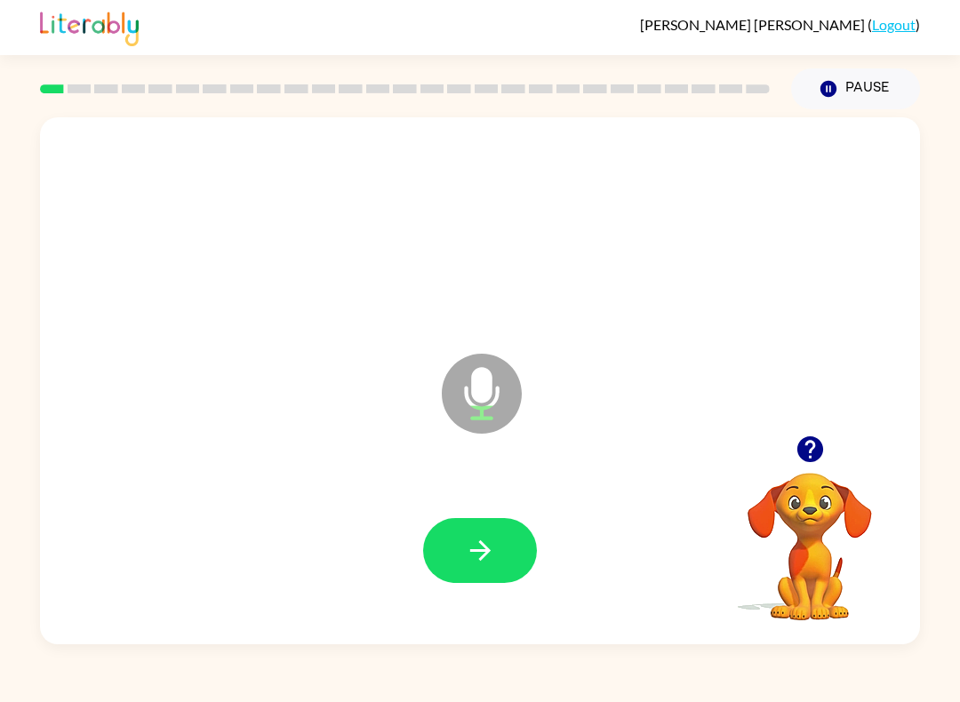
click at [487, 562] on icon "button" at bounding box center [480, 550] width 31 height 31
click at [494, 543] on icon "button" at bounding box center [480, 550] width 31 height 31
click at [515, 566] on button "button" at bounding box center [480, 550] width 114 height 65
click at [493, 557] on icon "button" at bounding box center [480, 550] width 31 height 31
click at [479, 548] on icon "button" at bounding box center [480, 550] width 31 height 31
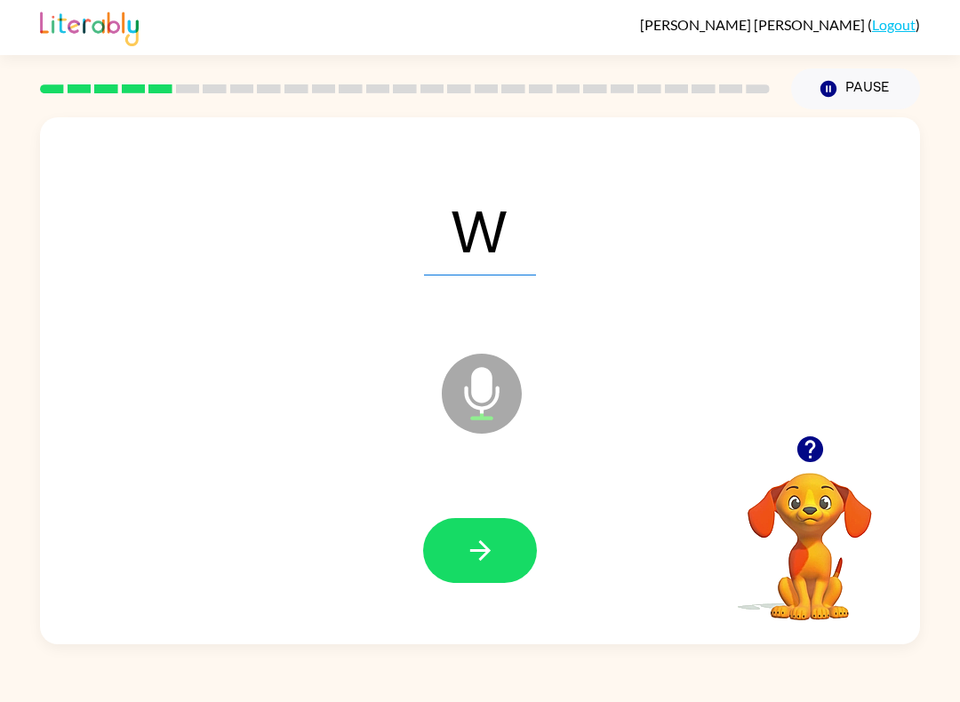
click at [501, 542] on button "button" at bounding box center [480, 550] width 114 height 65
click at [493, 551] on icon "button" at bounding box center [480, 550] width 31 height 31
click at [501, 557] on button "button" at bounding box center [480, 550] width 114 height 65
click at [500, 540] on button "button" at bounding box center [480, 550] width 114 height 65
click at [493, 558] on icon "button" at bounding box center [480, 550] width 31 height 31
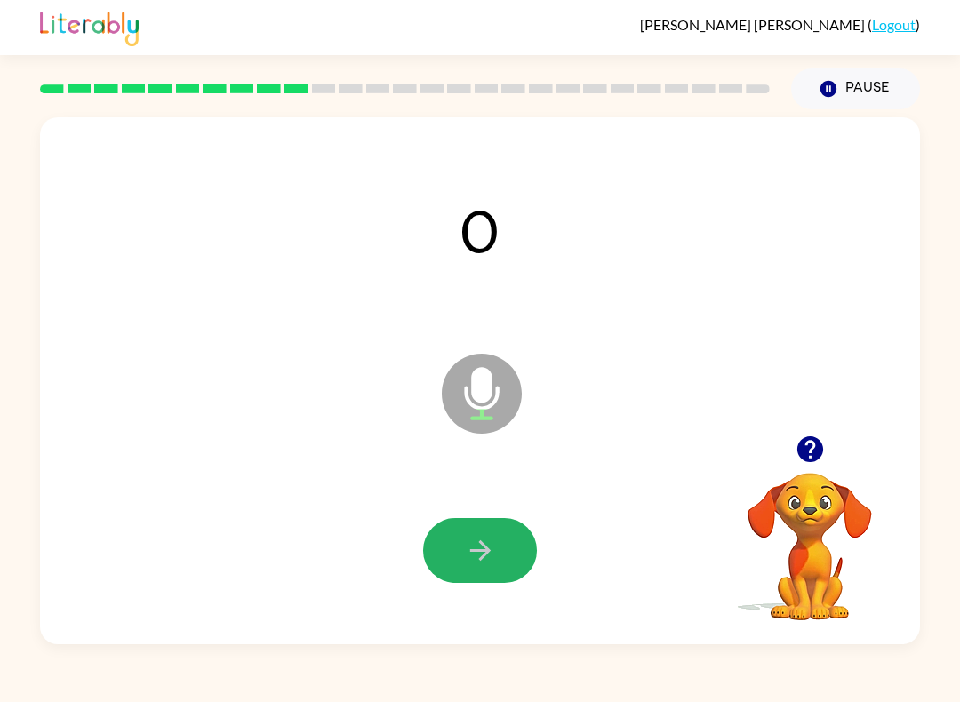
click at [494, 549] on icon "button" at bounding box center [480, 550] width 31 height 31
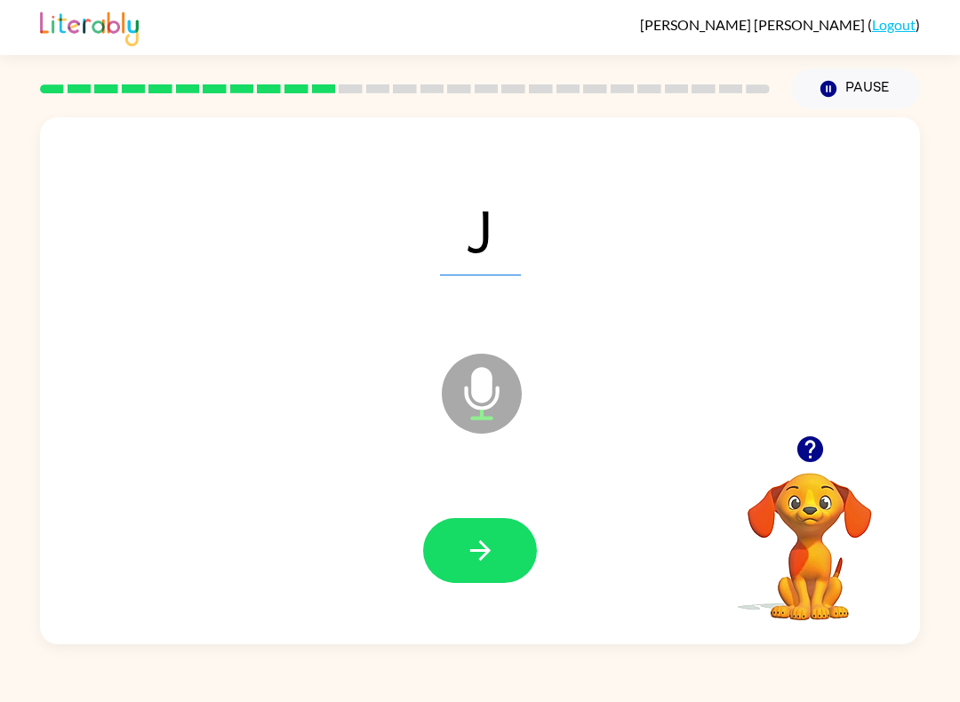
click at [486, 557] on icon "button" at bounding box center [480, 550] width 31 height 31
click at [494, 557] on icon "button" at bounding box center [480, 550] width 31 height 31
click at [505, 536] on button "button" at bounding box center [480, 550] width 114 height 65
click at [470, 542] on icon "button" at bounding box center [480, 550] width 31 height 31
click at [496, 553] on button "button" at bounding box center [480, 550] width 114 height 65
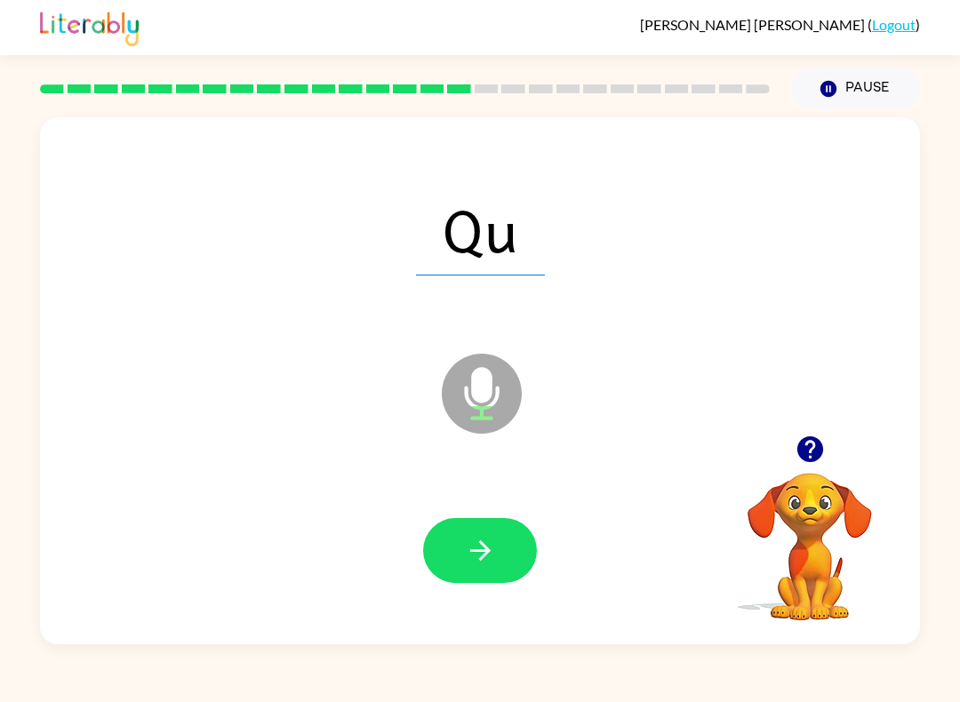
click at [483, 547] on icon "button" at bounding box center [479, 551] width 20 height 20
click at [490, 541] on icon "button" at bounding box center [480, 550] width 31 height 31
click at [505, 560] on button "button" at bounding box center [480, 550] width 114 height 65
click at [504, 571] on button "button" at bounding box center [480, 550] width 114 height 65
click at [496, 552] on button "button" at bounding box center [480, 550] width 114 height 65
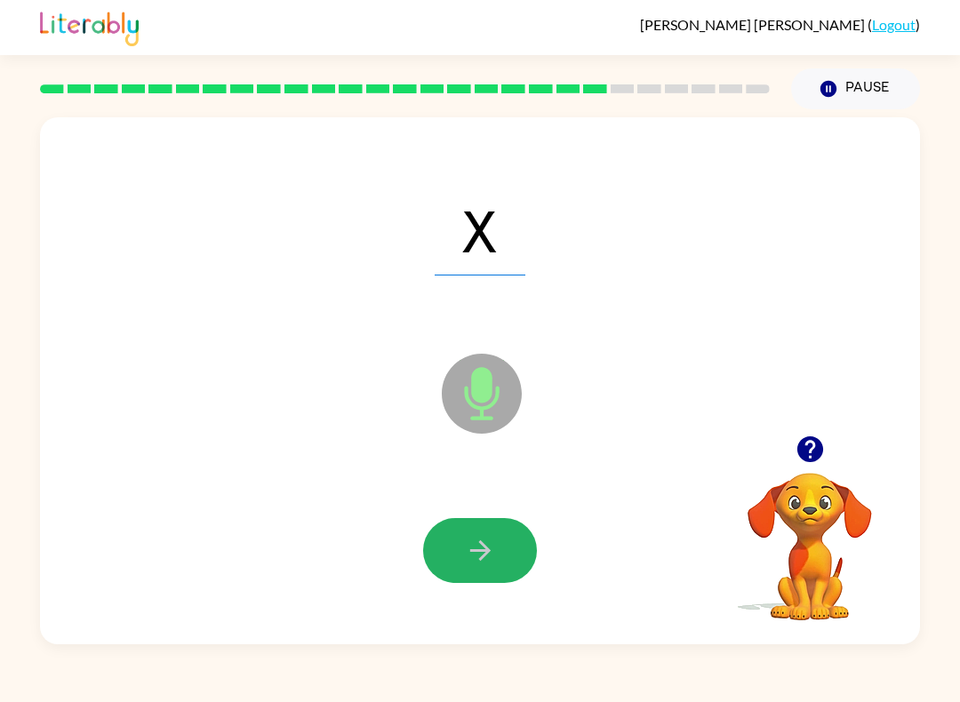
click at [493, 563] on icon "button" at bounding box center [480, 550] width 31 height 31
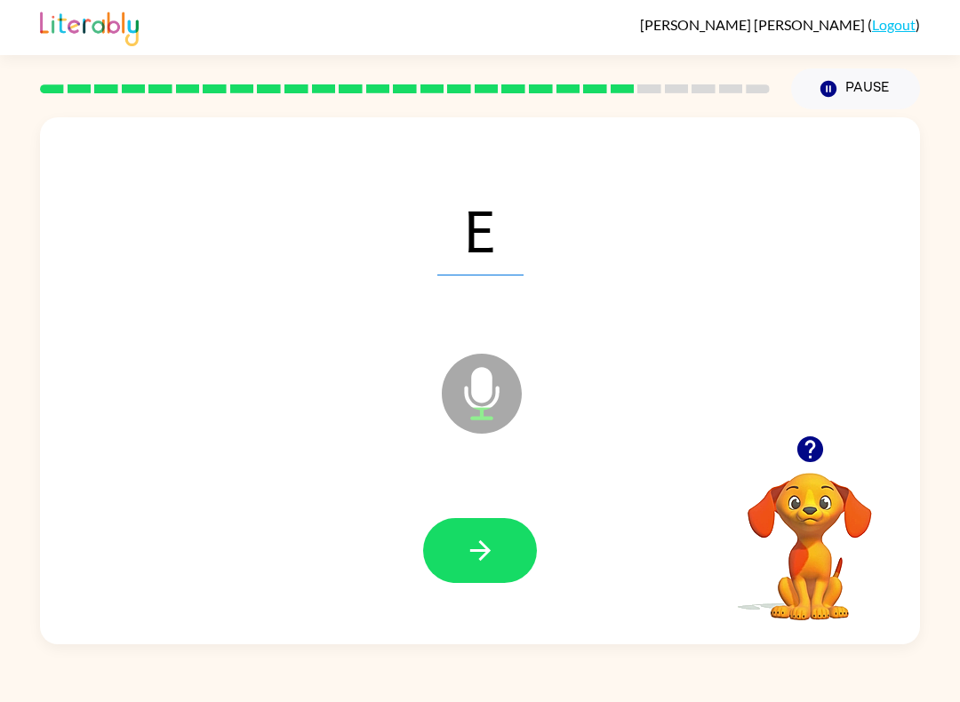
click at [501, 566] on button "button" at bounding box center [480, 550] width 114 height 65
click at [499, 557] on button "button" at bounding box center [480, 550] width 114 height 65
click at [512, 551] on button "button" at bounding box center [480, 550] width 114 height 65
click at [499, 538] on button "button" at bounding box center [480, 550] width 114 height 65
click at [498, 549] on button "button" at bounding box center [480, 550] width 114 height 65
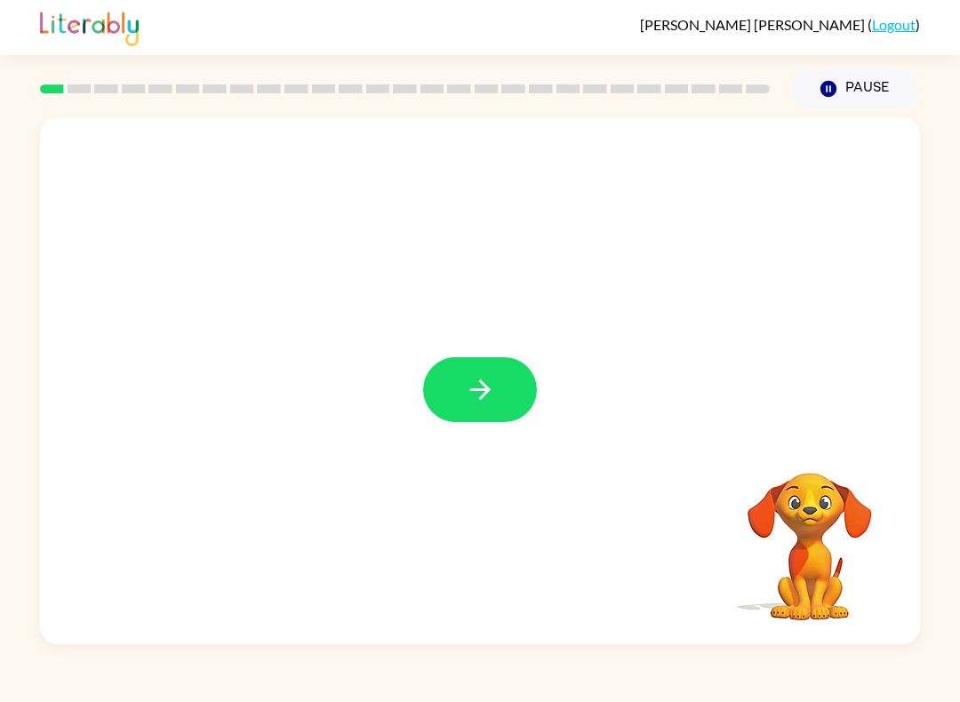
click at [487, 392] on icon "button" at bounding box center [479, 390] width 20 height 20
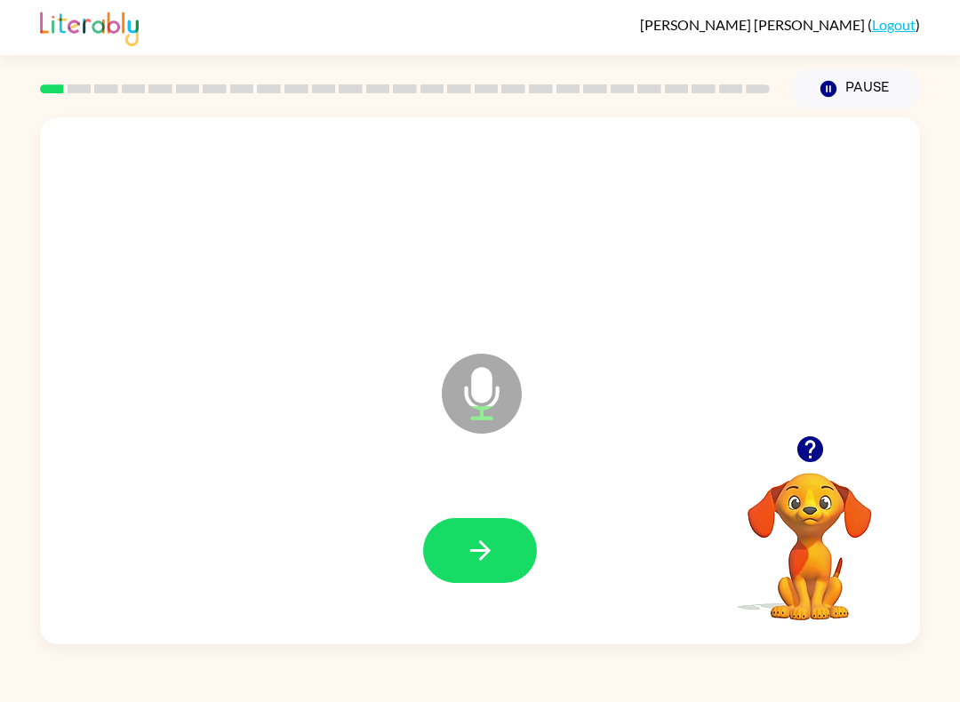
click at [509, 550] on button "button" at bounding box center [480, 550] width 114 height 65
click at [482, 559] on icon "button" at bounding box center [479, 551] width 20 height 20
click at [510, 549] on button "button" at bounding box center [480, 550] width 114 height 65
click at [494, 556] on icon "button" at bounding box center [480, 550] width 31 height 31
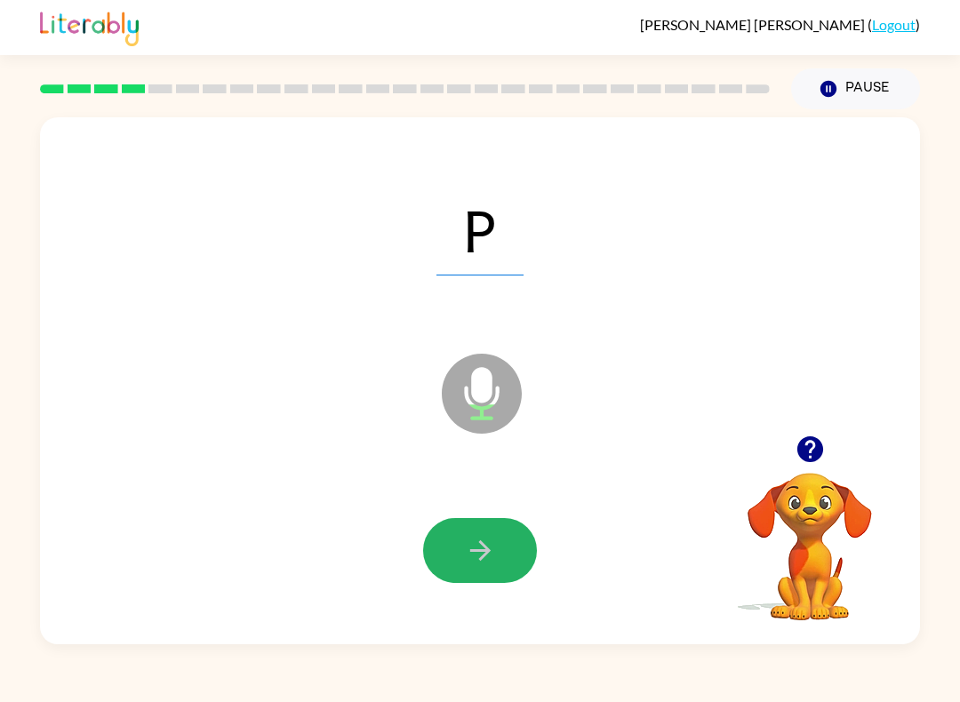
click at [480, 556] on icon "button" at bounding box center [480, 550] width 31 height 31
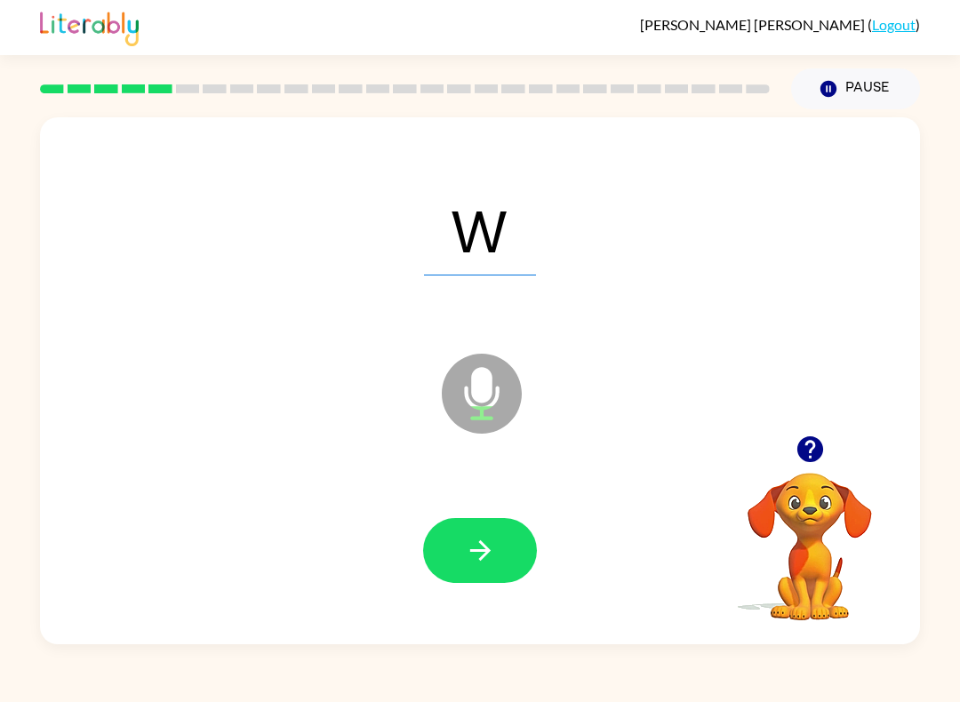
click at [469, 565] on icon "button" at bounding box center [480, 550] width 31 height 31
click at [509, 544] on button "button" at bounding box center [480, 550] width 114 height 65
click at [494, 527] on button "button" at bounding box center [480, 550] width 114 height 65
click at [509, 554] on button "button" at bounding box center [480, 550] width 114 height 65
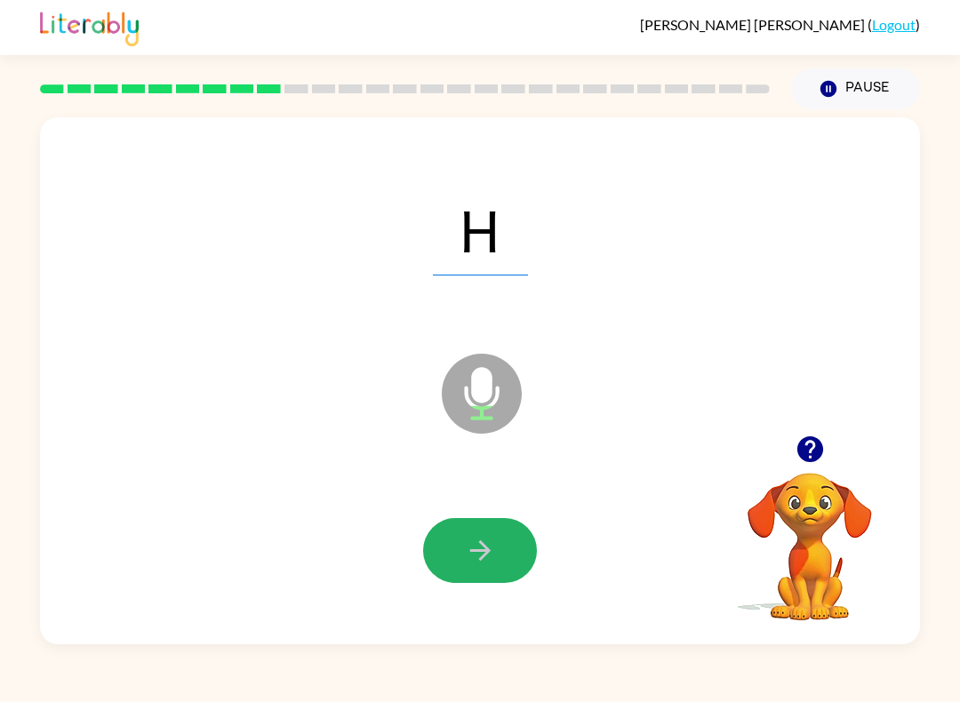
click at [490, 565] on icon "button" at bounding box center [480, 550] width 31 height 31
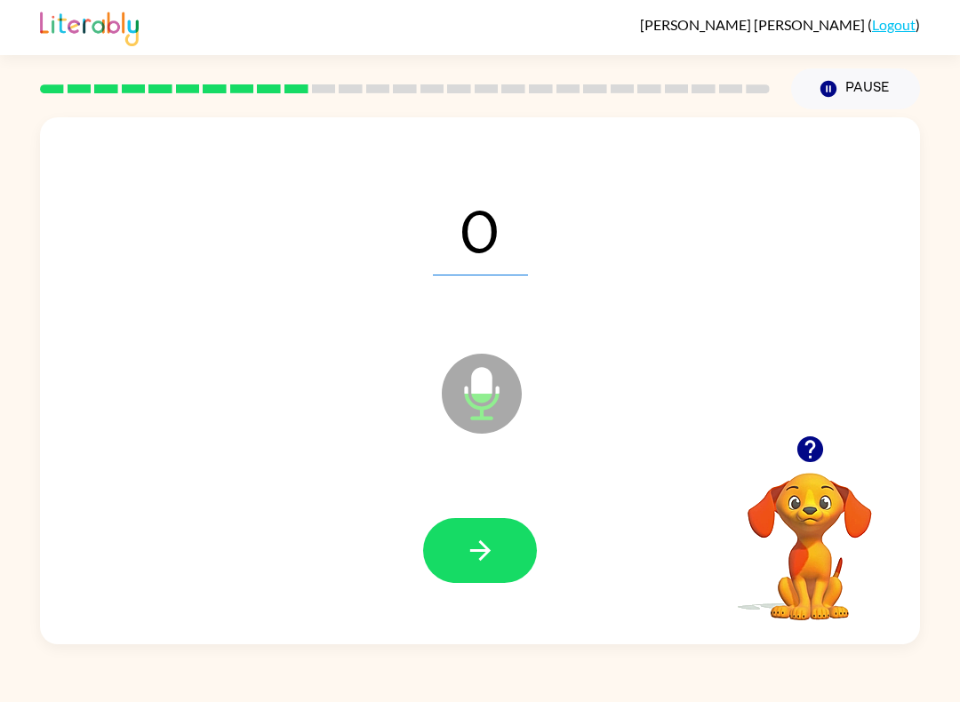
click at [499, 557] on button "button" at bounding box center [480, 550] width 114 height 65
click at [515, 544] on button "button" at bounding box center [480, 550] width 114 height 65
click at [496, 558] on button "button" at bounding box center [480, 550] width 114 height 65
click at [477, 560] on icon "button" at bounding box center [480, 550] width 31 height 31
click at [493, 546] on icon "button" at bounding box center [480, 550] width 31 height 31
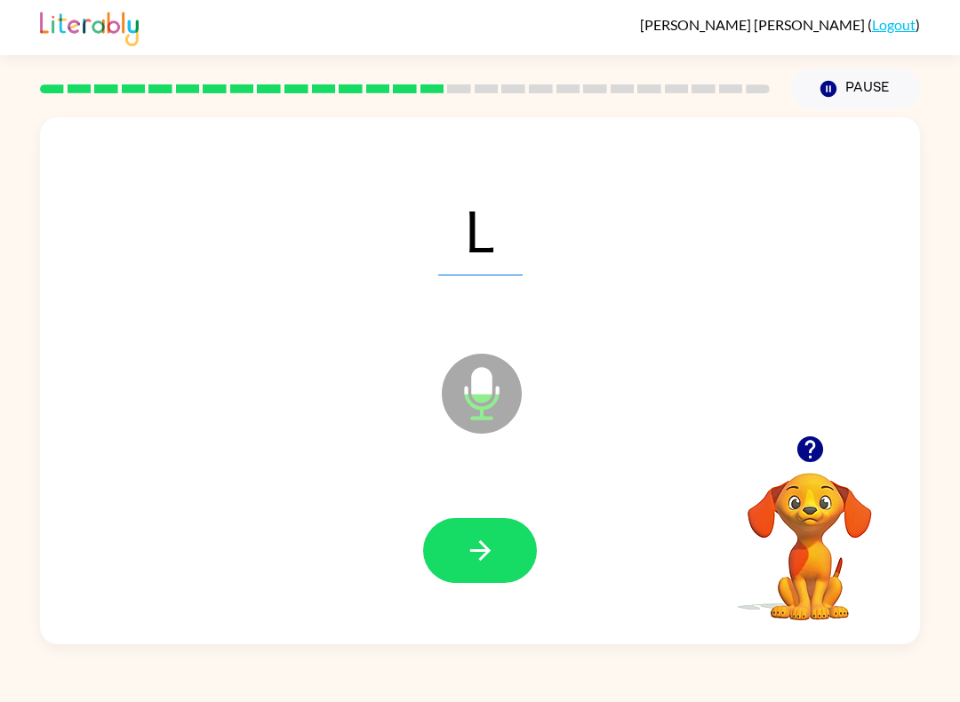
click at [514, 557] on button "button" at bounding box center [480, 550] width 114 height 65
click at [491, 552] on icon "button" at bounding box center [480, 550] width 31 height 31
click at [813, 445] on icon "button" at bounding box center [810, 449] width 31 height 31
click at [490, 553] on icon "button" at bounding box center [480, 550] width 31 height 31
click at [492, 565] on icon "button" at bounding box center [480, 550] width 31 height 31
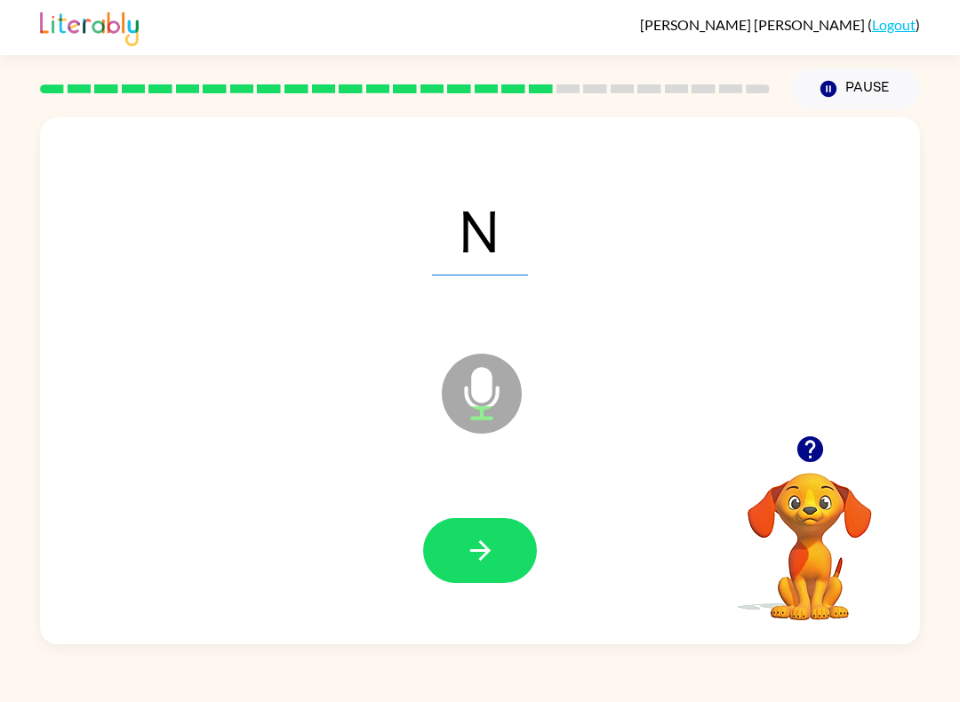
click at [461, 583] on button "button" at bounding box center [480, 550] width 114 height 65
click at [487, 576] on button "button" at bounding box center [480, 550] width 114 height 65
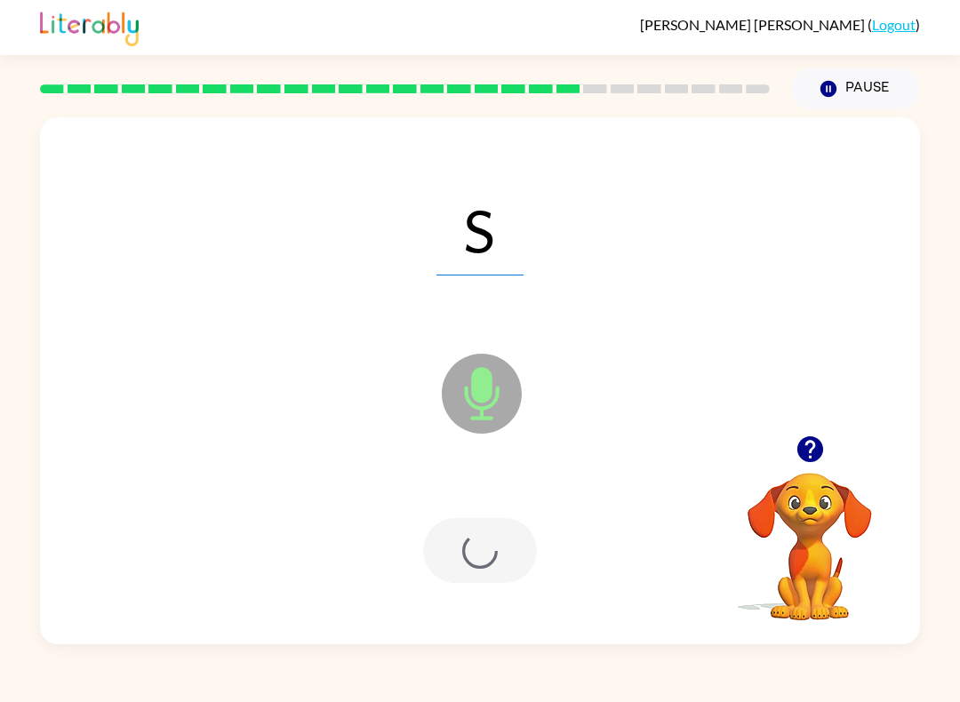
click at [487, 575] on div at bounding box center [480, 550] width 114 height 65
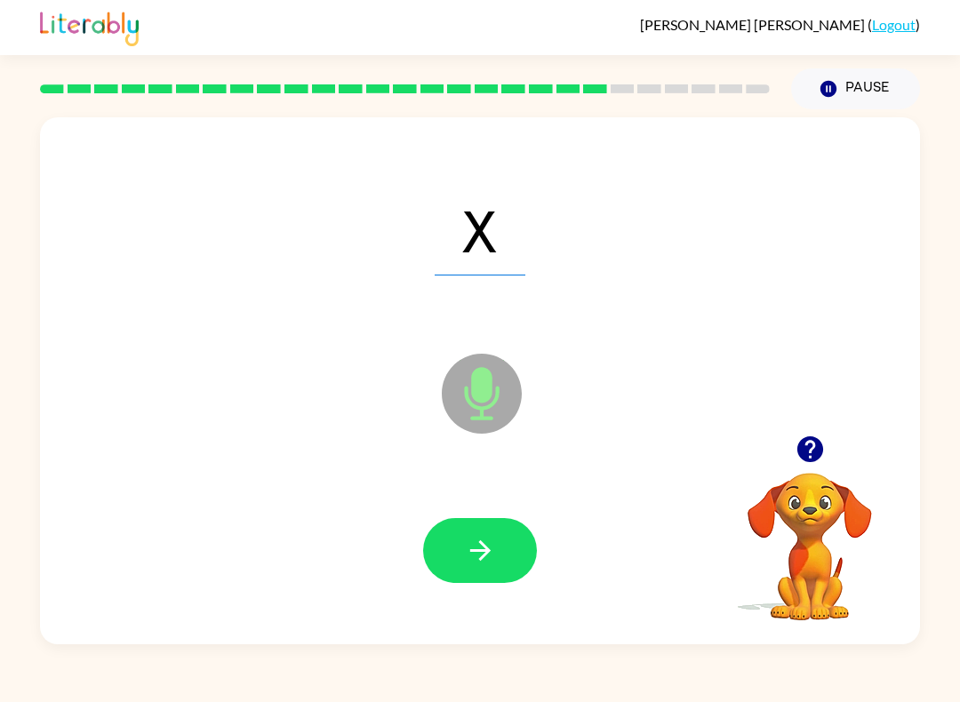
click at [501, 557] on button "button" at bounding box center [480, 550] width 114 height 65
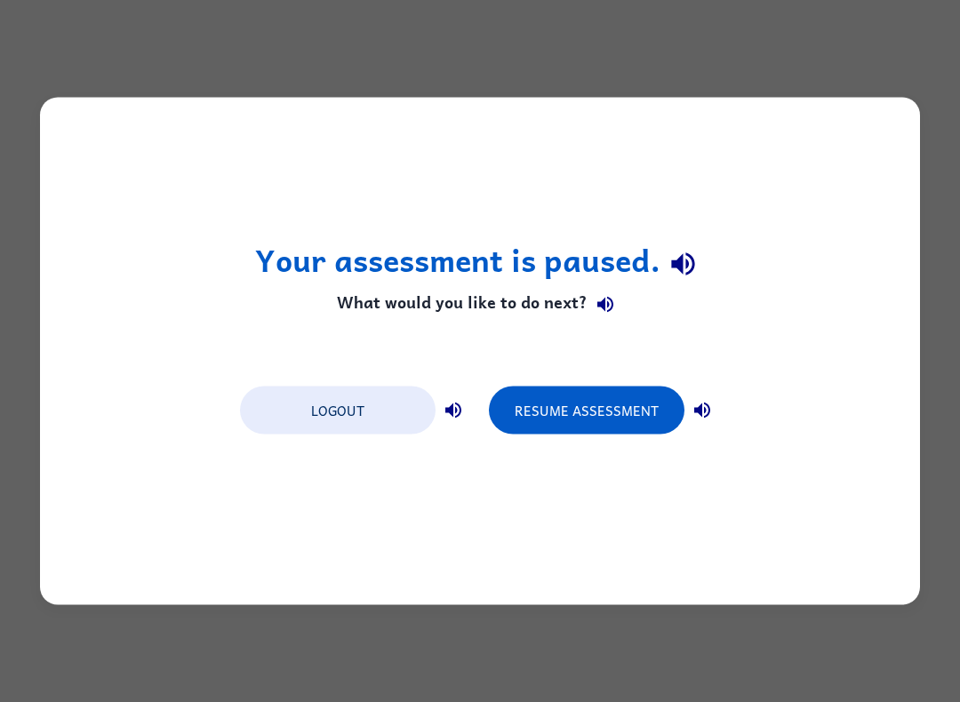
click at [589, 426] on button "Resume Assessment" at bounding box center [587, 411] width 196 height 48
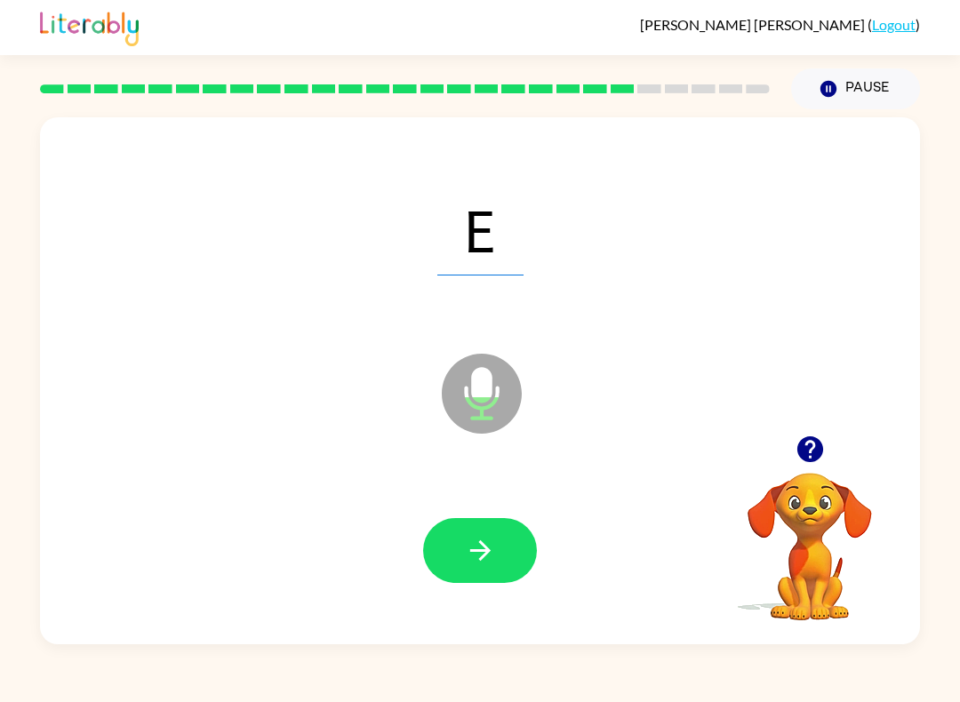
click at [505, 540] on button "button" at bounding box center [480, 550] width 114 height 65
click at [517, 557] on button "button" at bounding box center [480, 550] width 114 height 65
click at [496, 526] on button "button" at bounding box center [480, 550] width 114 height 65
click at [521, 534] on button "button" at bounding box center [480, 550] width 114 height 65
click at [506, 552] on button "button" at bounding box center [480, 550] width 114 height 65
